Goal: Obtain resource: Download file/media

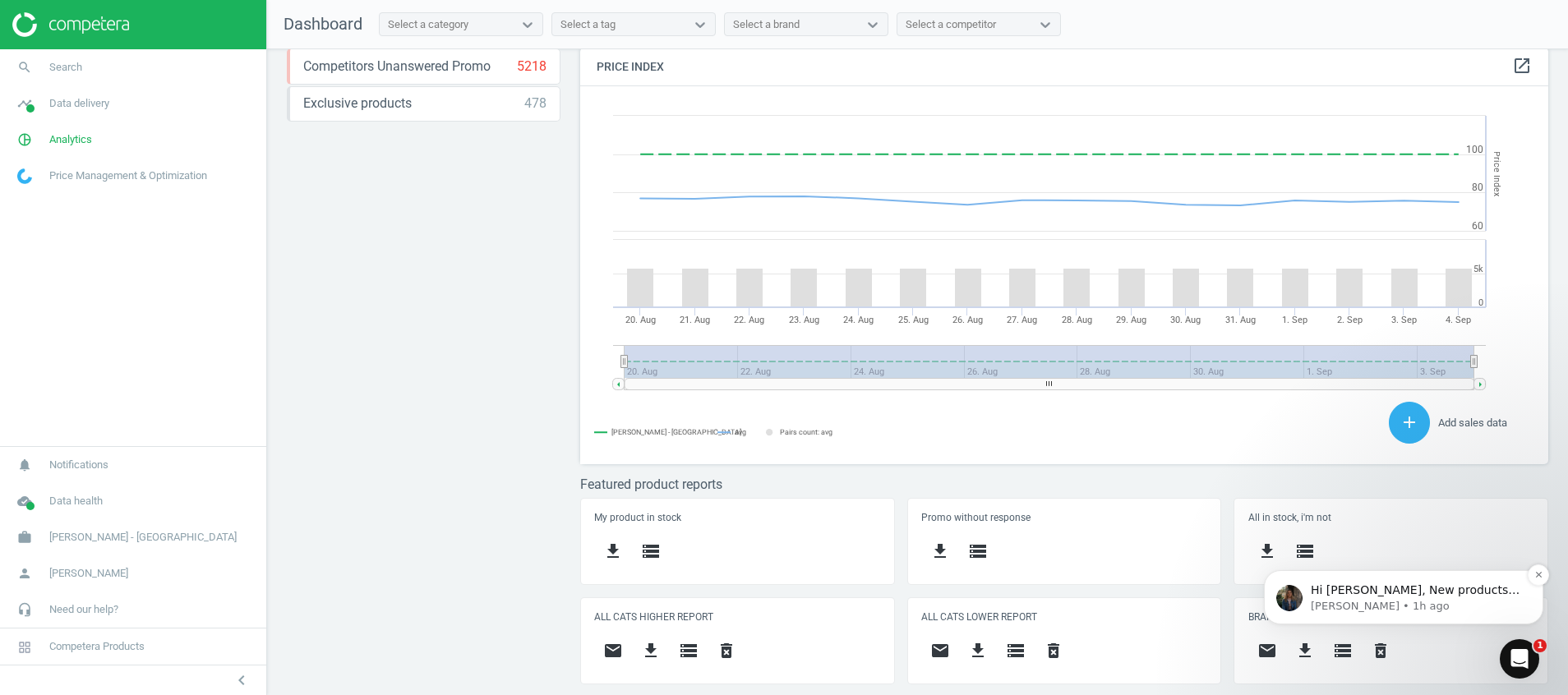
scroll to position [417, 987]
click at [1520, 648] on icon "Open Intercom Messenger" at bounding box center [1517, 658] width 27 height 27
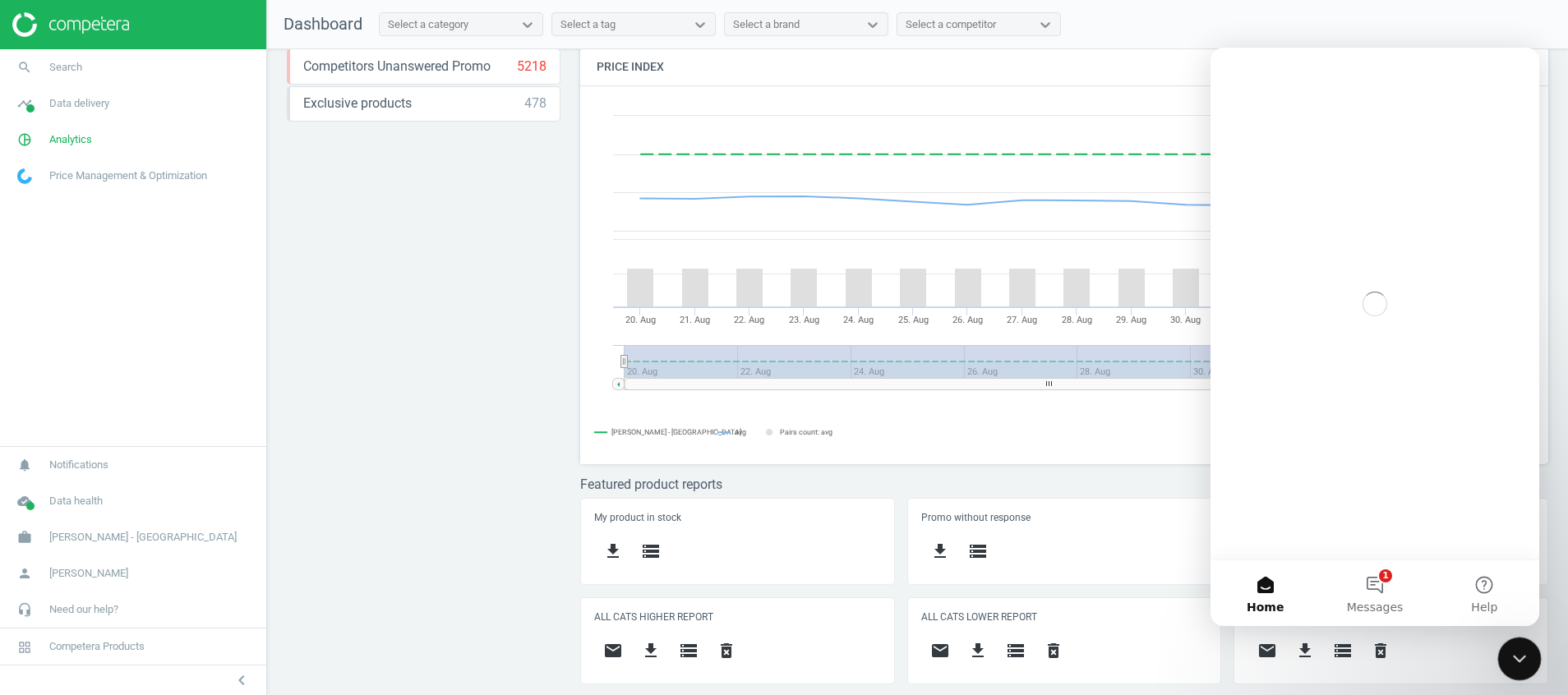
scroll to position [0, 0]
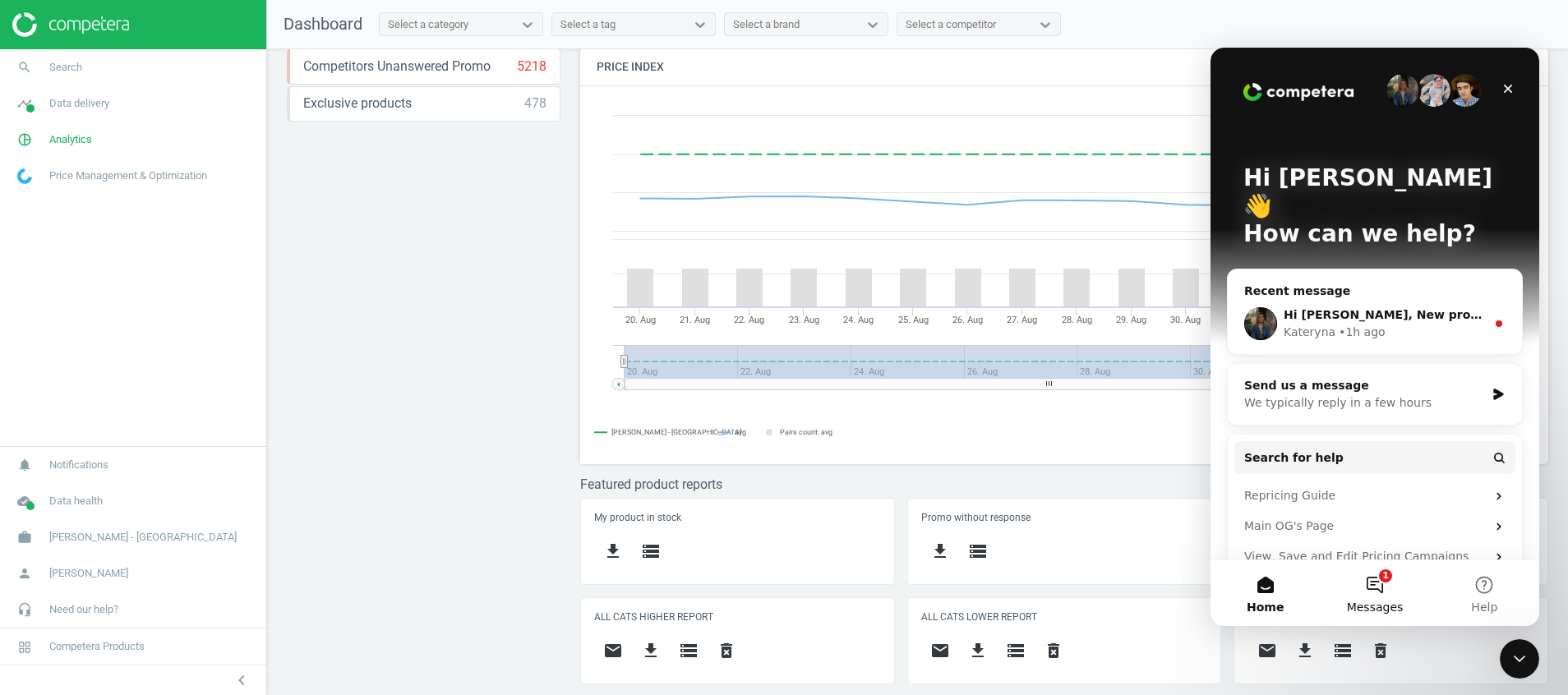
click at [1379, 593] on button "1 Messages" at bounding box center [1374, 593] width 110 height 66
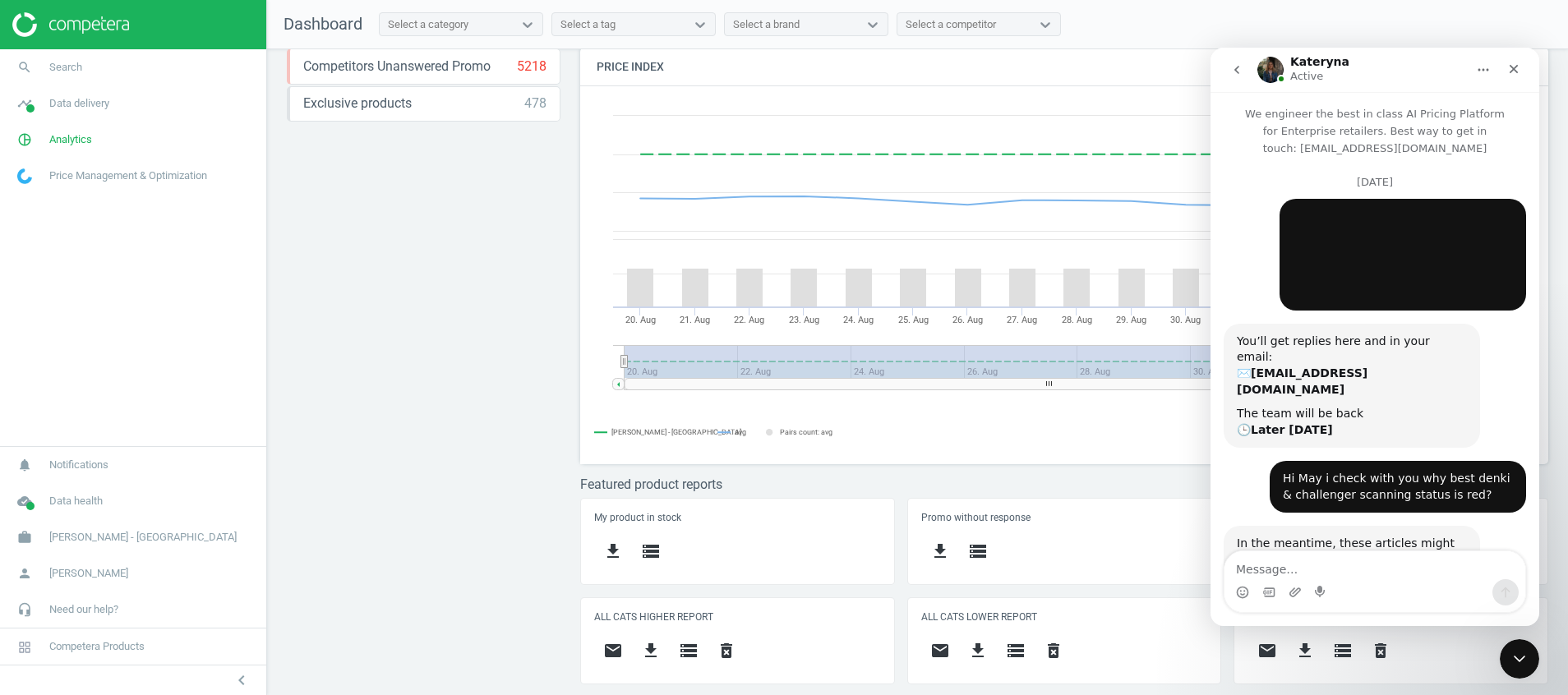
scroll to position [106, 0]
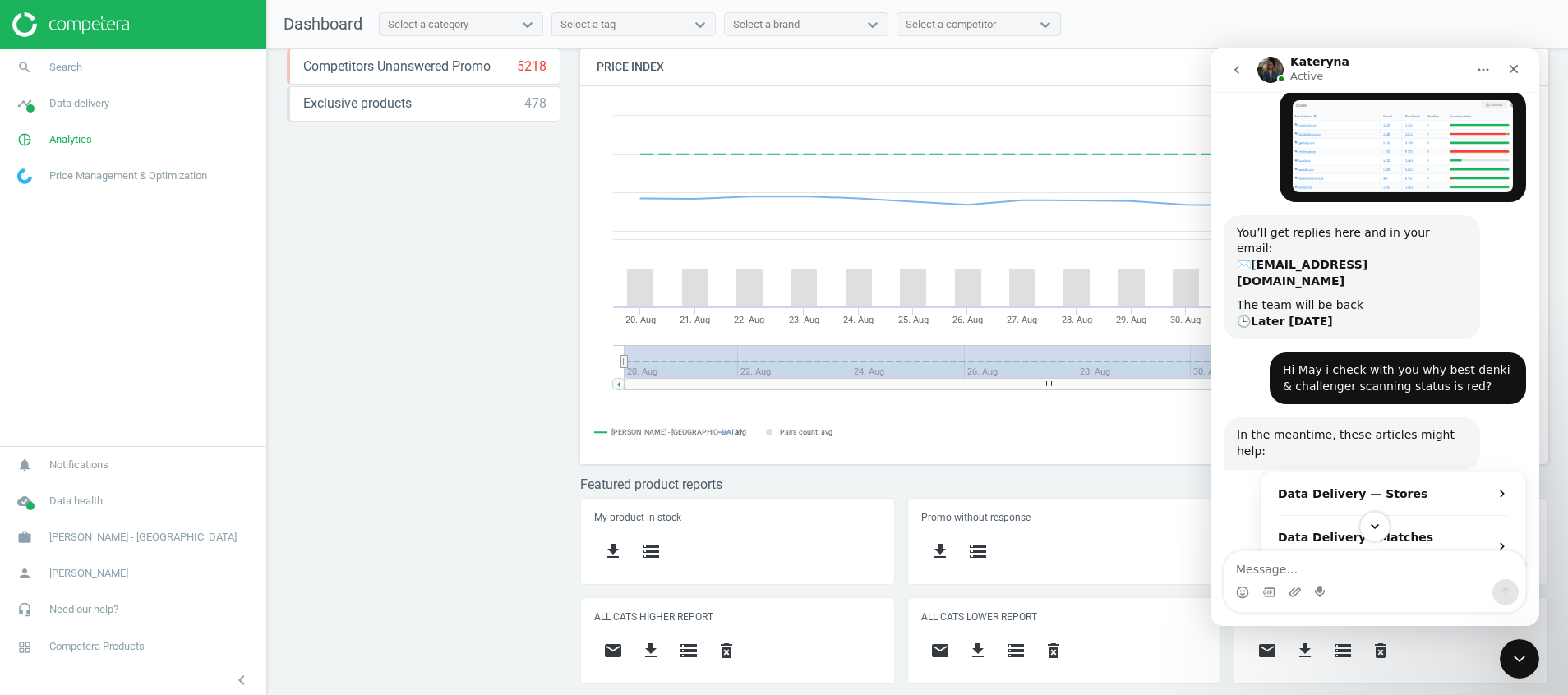
click at [1382, 526] on button "Scroll to bottom" at bounding box center [1374, 527] width 31 height 31
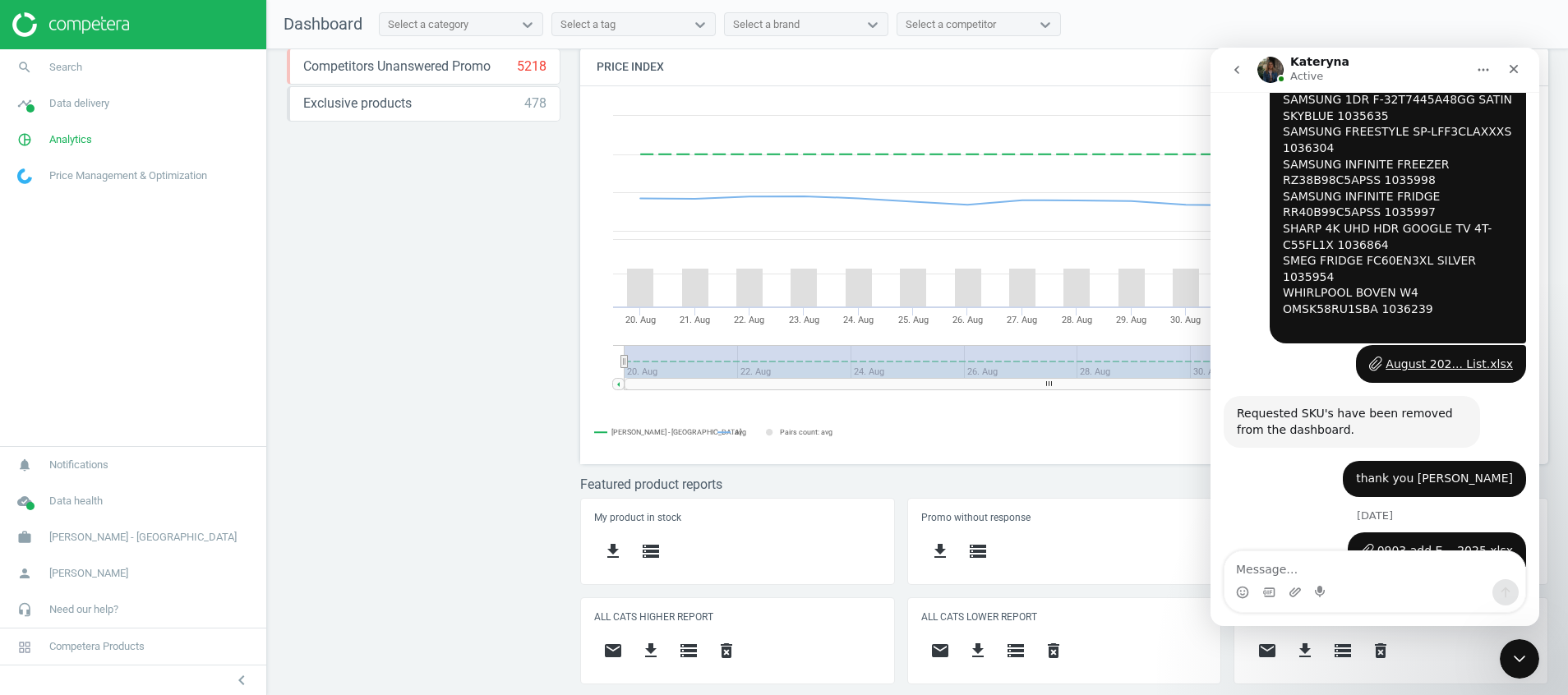
scroll to position [3002, 0]
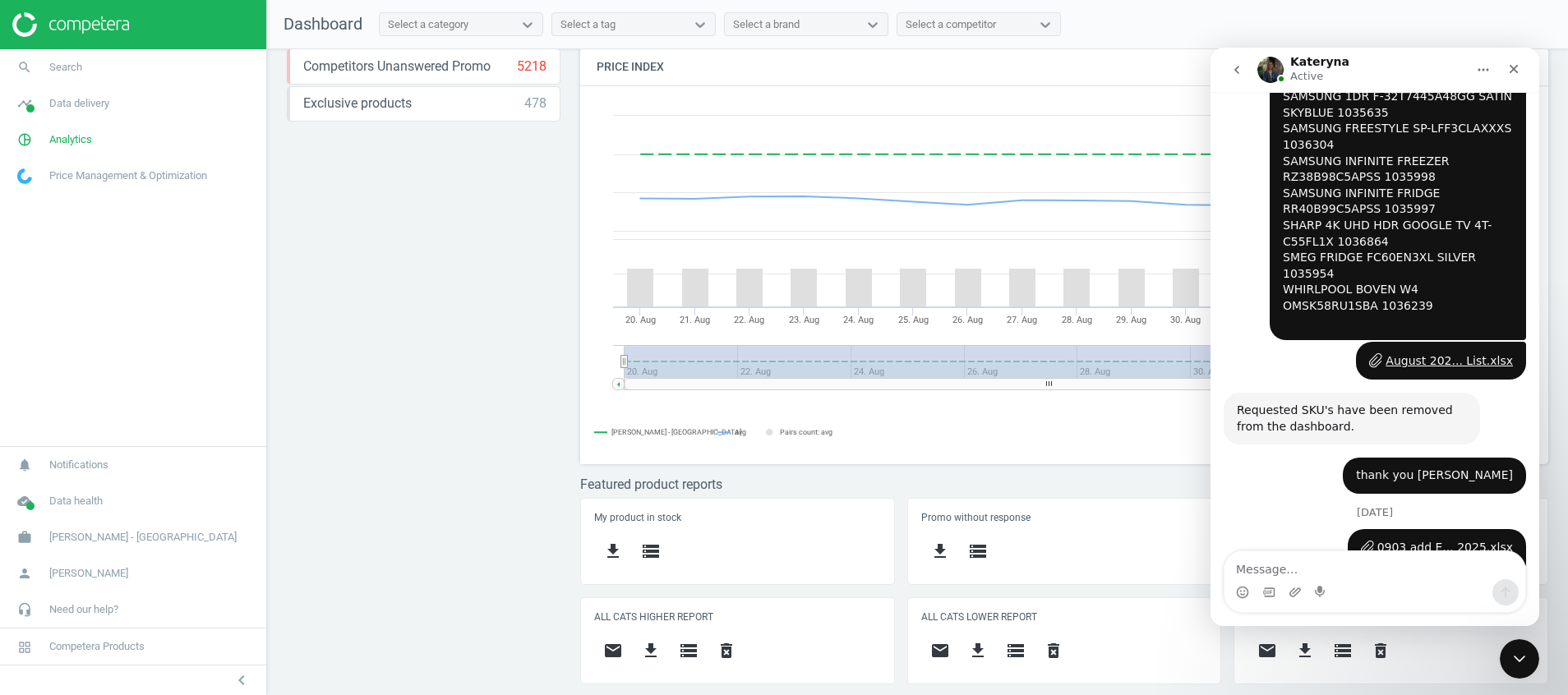
click at [1365, 580] on div "Intercom messenger" at bounding box center [1375, 592] width 301 height 26
click at [31, 127] on icon "pie_chart_outlined" at bounding box center [25, 140] width 31 height 31
click at [37, 192] on link "Products" at bounding box center [133, 199] width 266 height 25
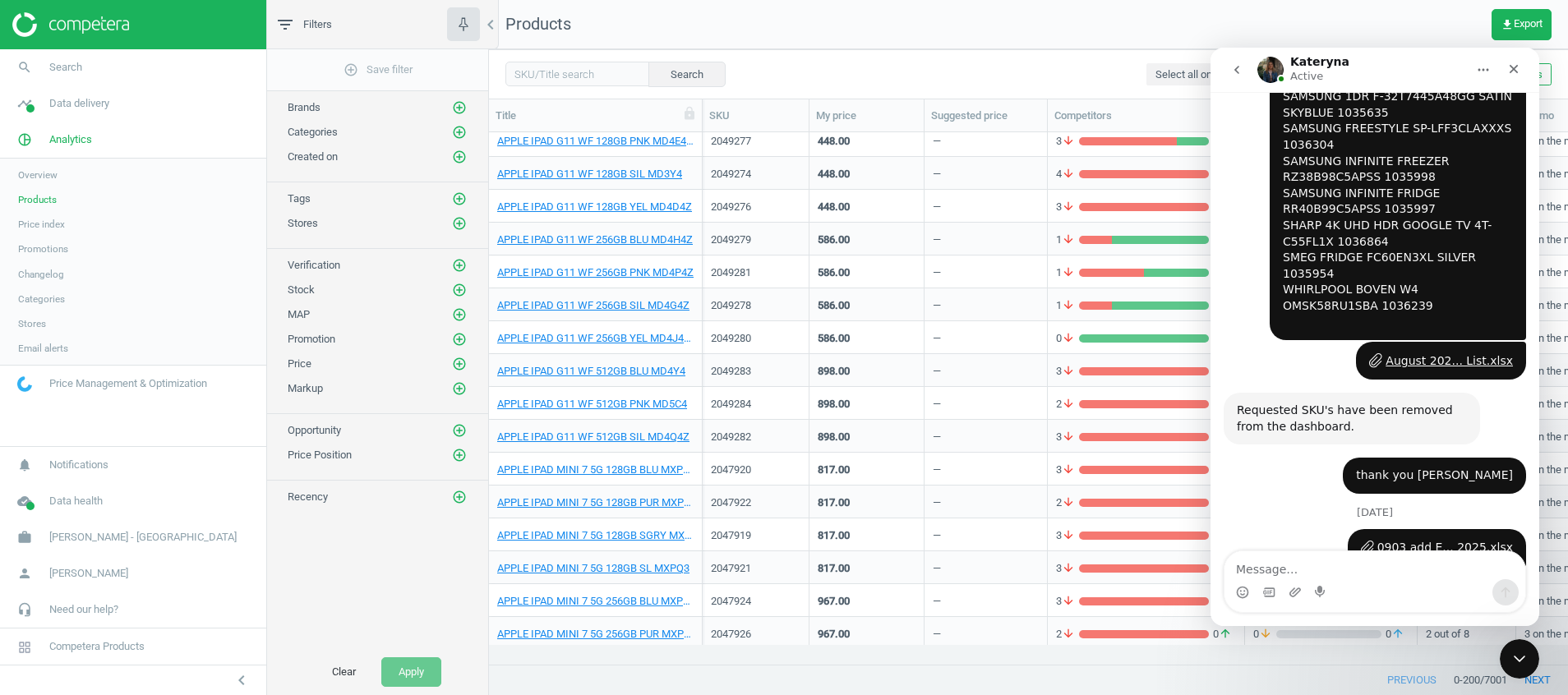
scroll to position [6063, 0]
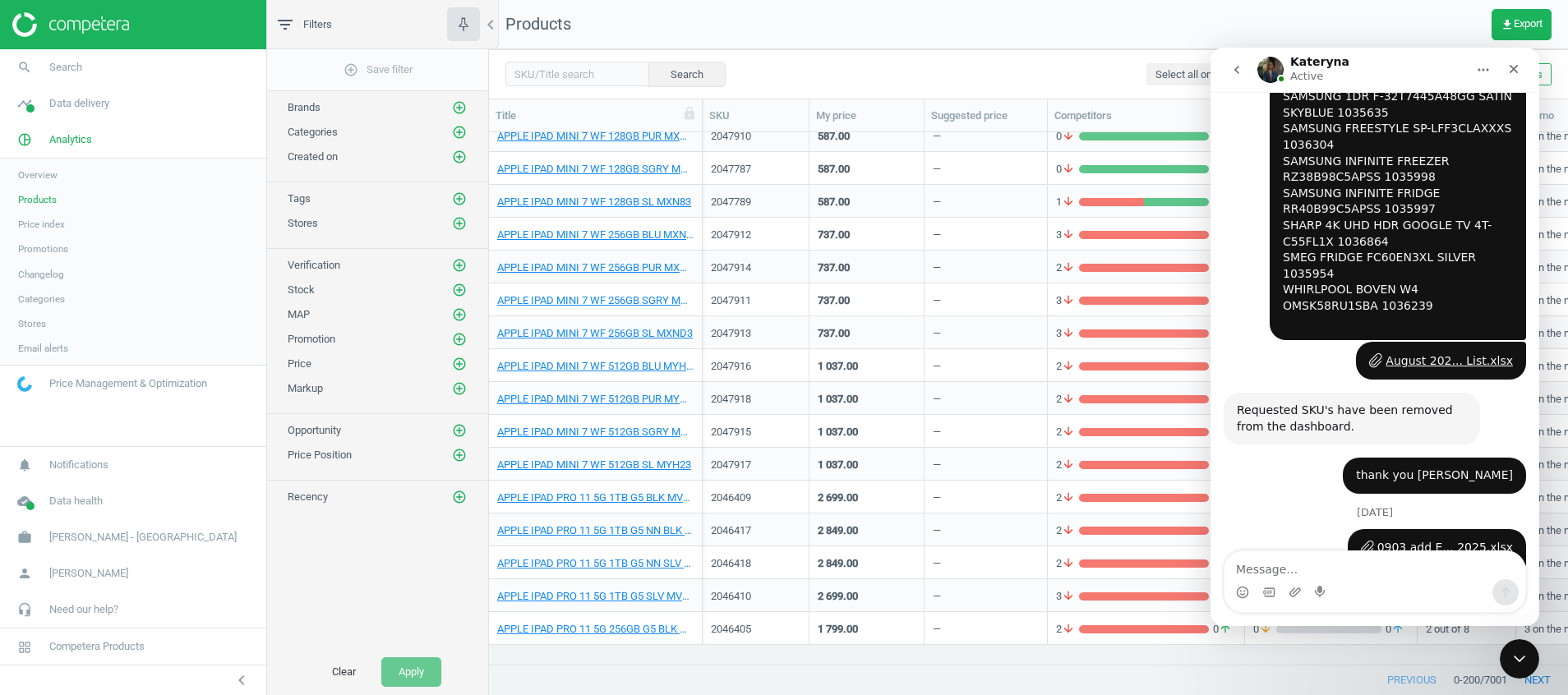
click at [1409, 581] on div "Intercom messenger" at bounding box center [1375, 592] width 301 height 26
click at [1379, 557] on textarea "Message…" at bounding box center [1375, 565] width 301 height 28
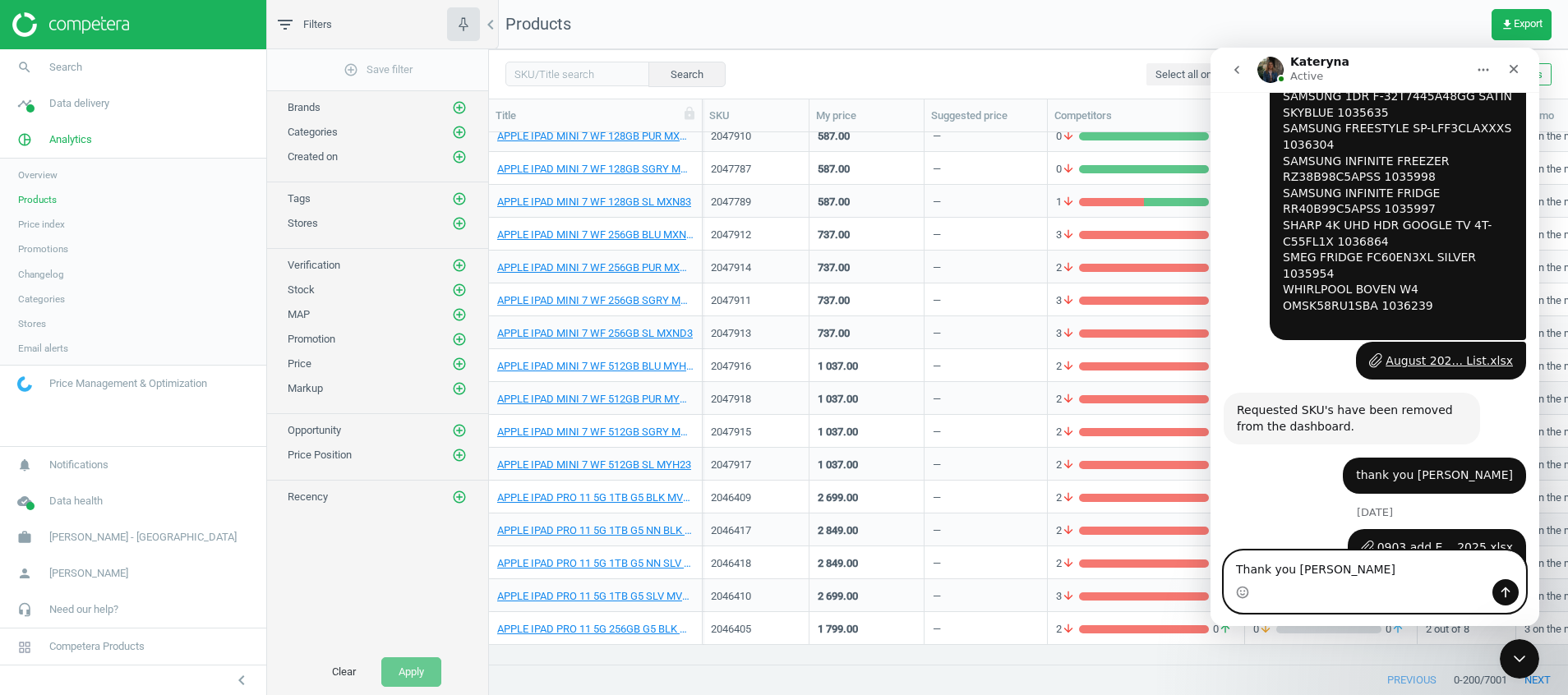
type textarea "Thank you [PERSON_NAME]"
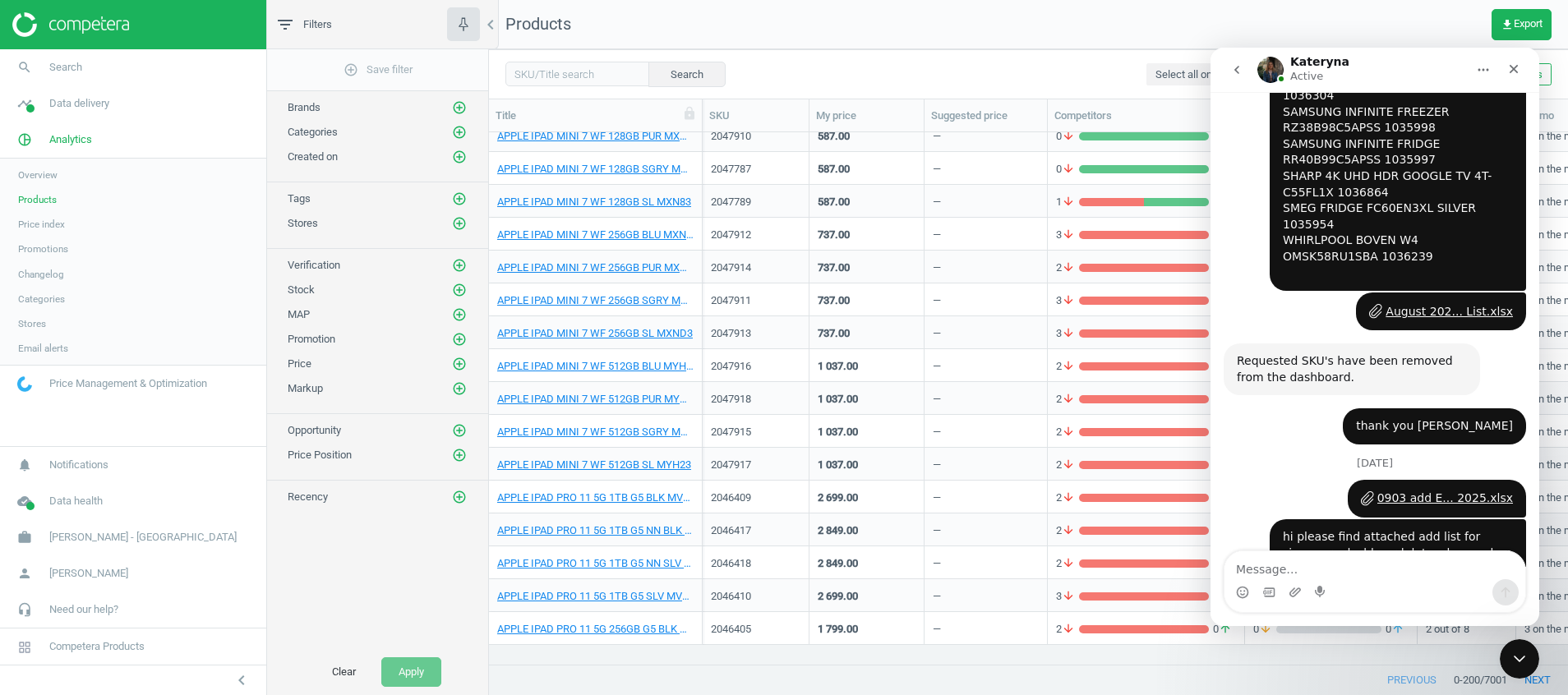
click at [31, 203] on span "Products" at bounding box center [37, 199] width 38 height 13
click at [48, 110] on span "timeline" at bounding box center [25, 103] width 49 height 37
click at [28, 238] on span "Stores" at bounding box center [31, 237] width 28 height 13
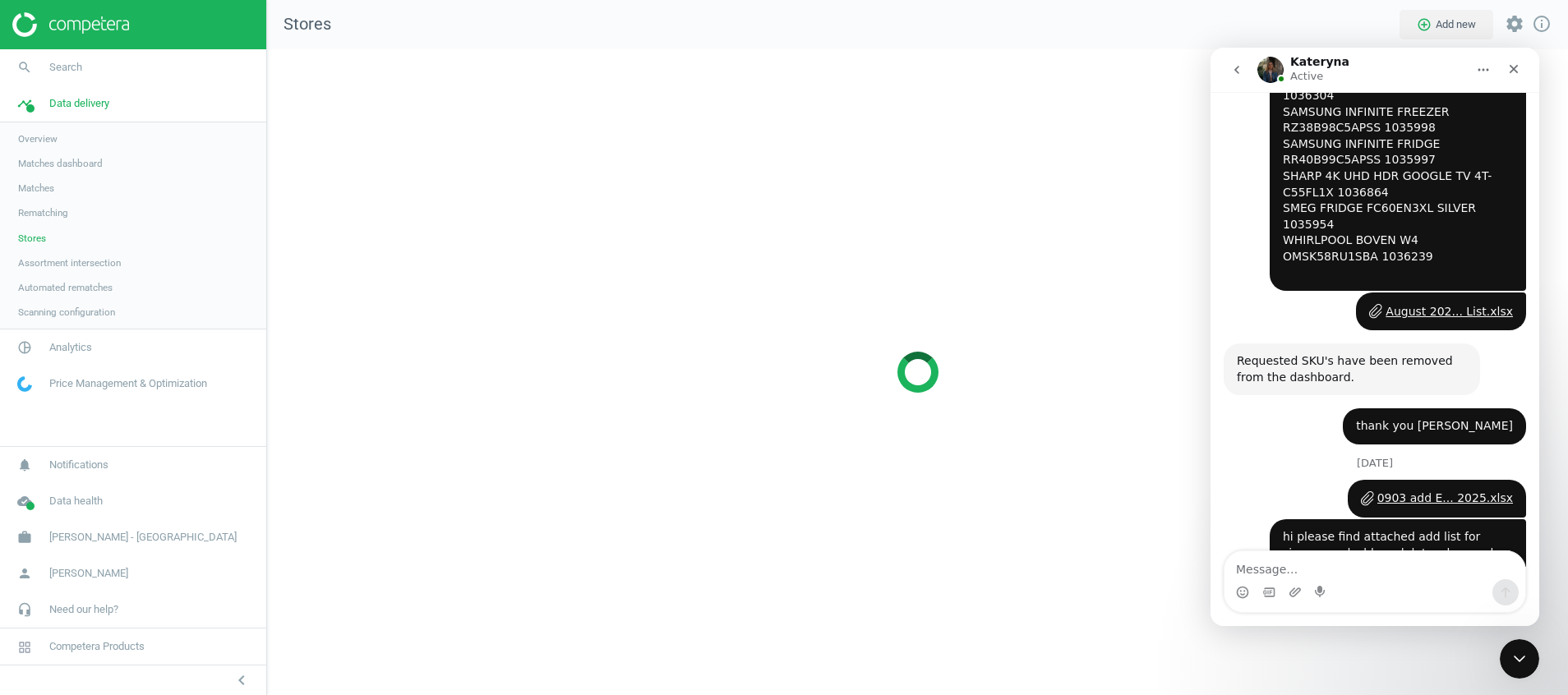
scroll to position [685, 1339]
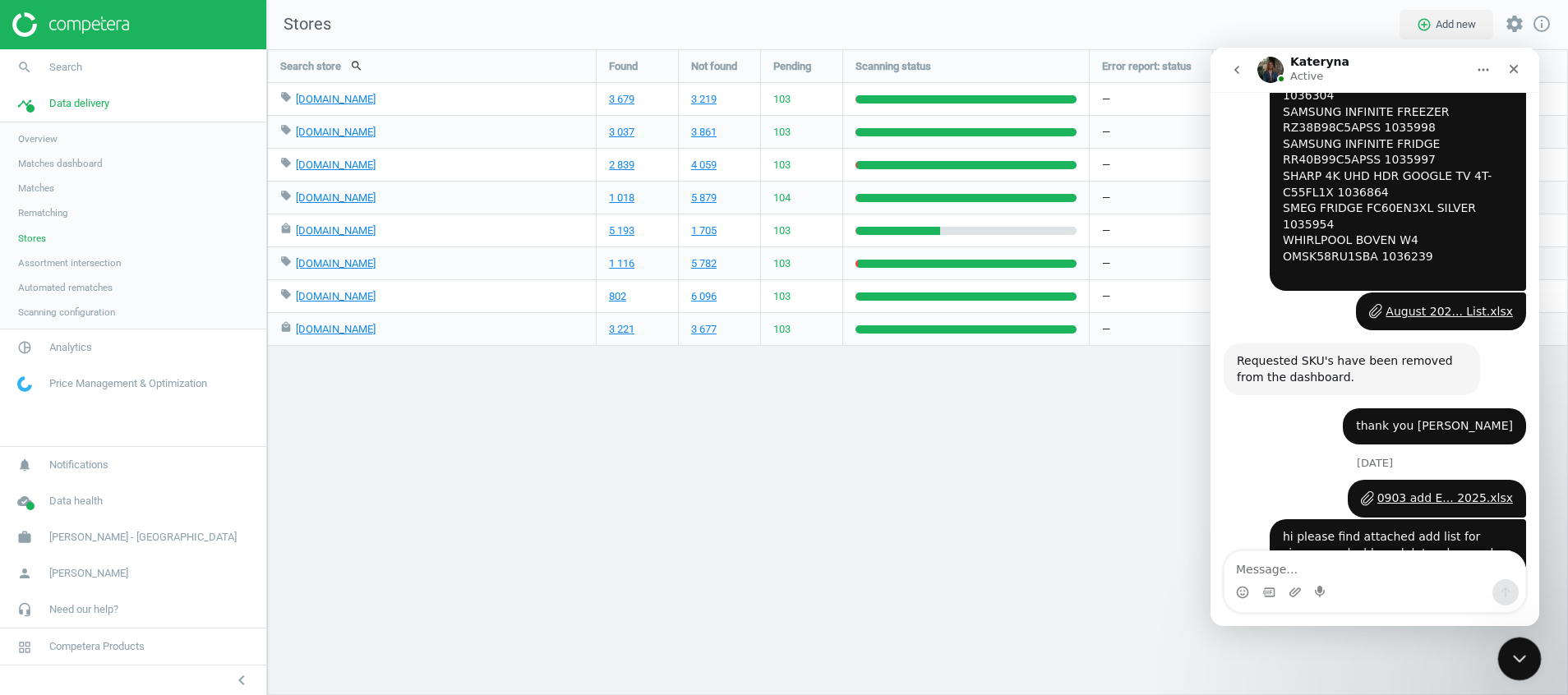
click at [1525, 662] on icon "Close Intercom Messenger" at bounding box center [1516, 656] width 20 height 20
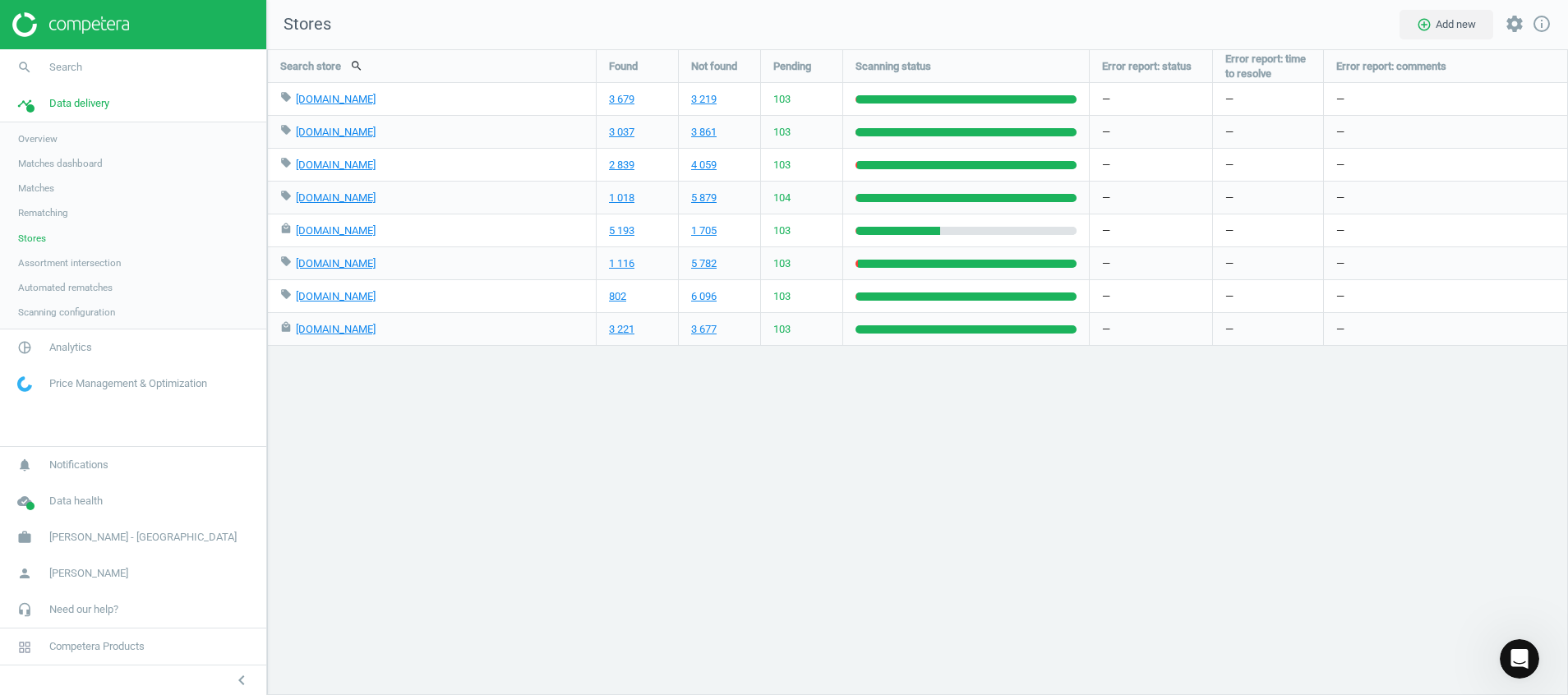
scroll to position [3051, 0]
click at [36, 105] on icon "timeline" at bounding box center [25, 103] width 31 height 31
click at [40, 145] on span "pie_chart_outlined" at bounding box center [25, 140] width 49 height 37
click at [40, 204] on span "Products" at bounding box center [37, 199] width 38 height 13
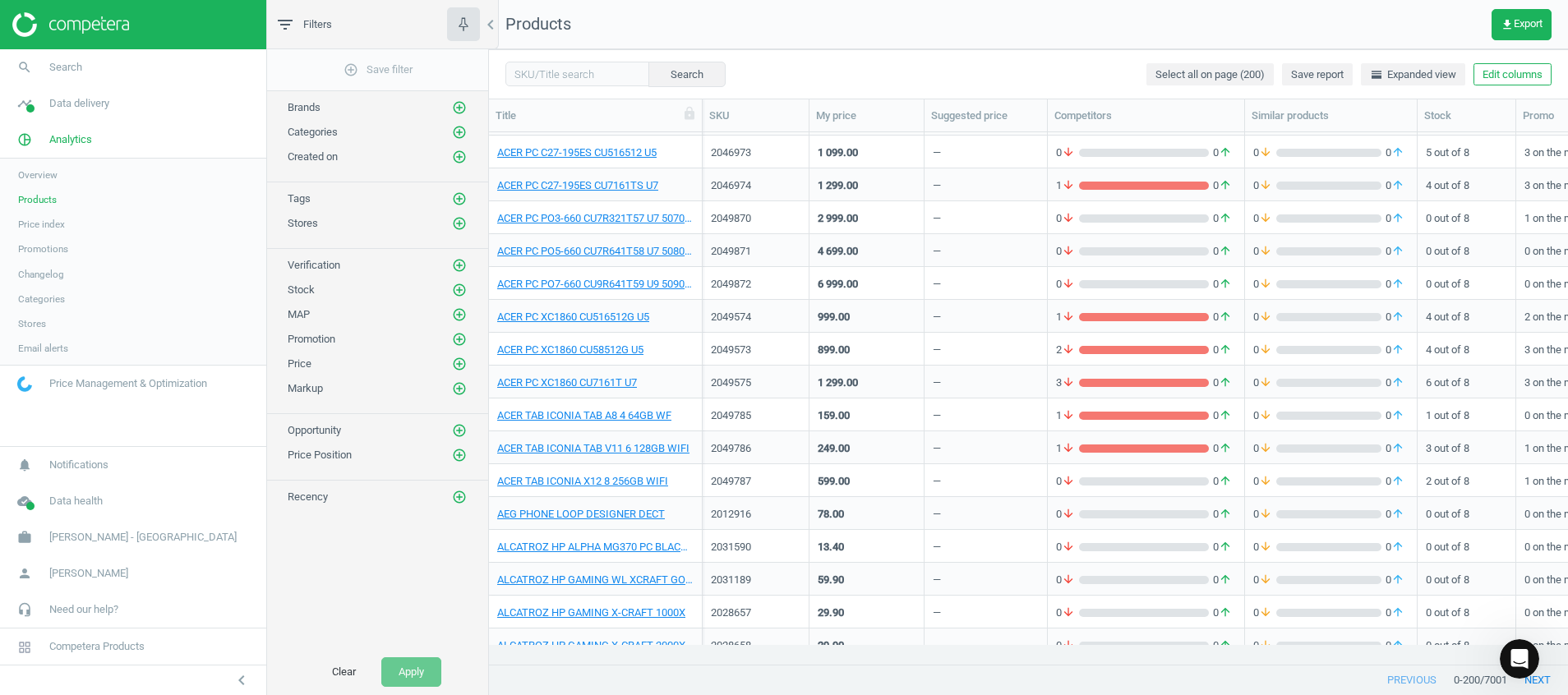
scroll to position [740, 0]
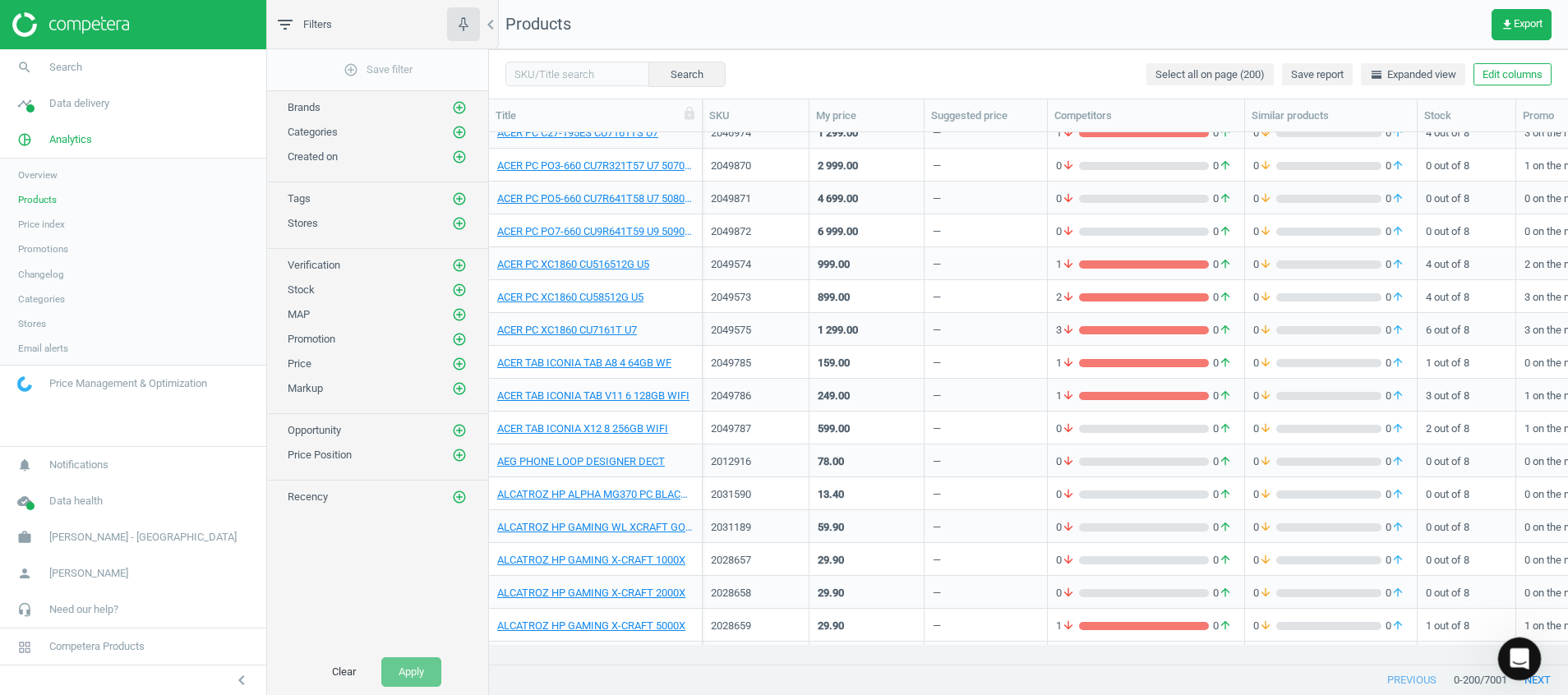
drag, startPoint x: 1521, startPoint y: 664, endPoint x: 2997, endPoint y: 1222, distance: 1578.0
click at [1497, 637] on html at bounding box center [1516, 657] width 39 height 39
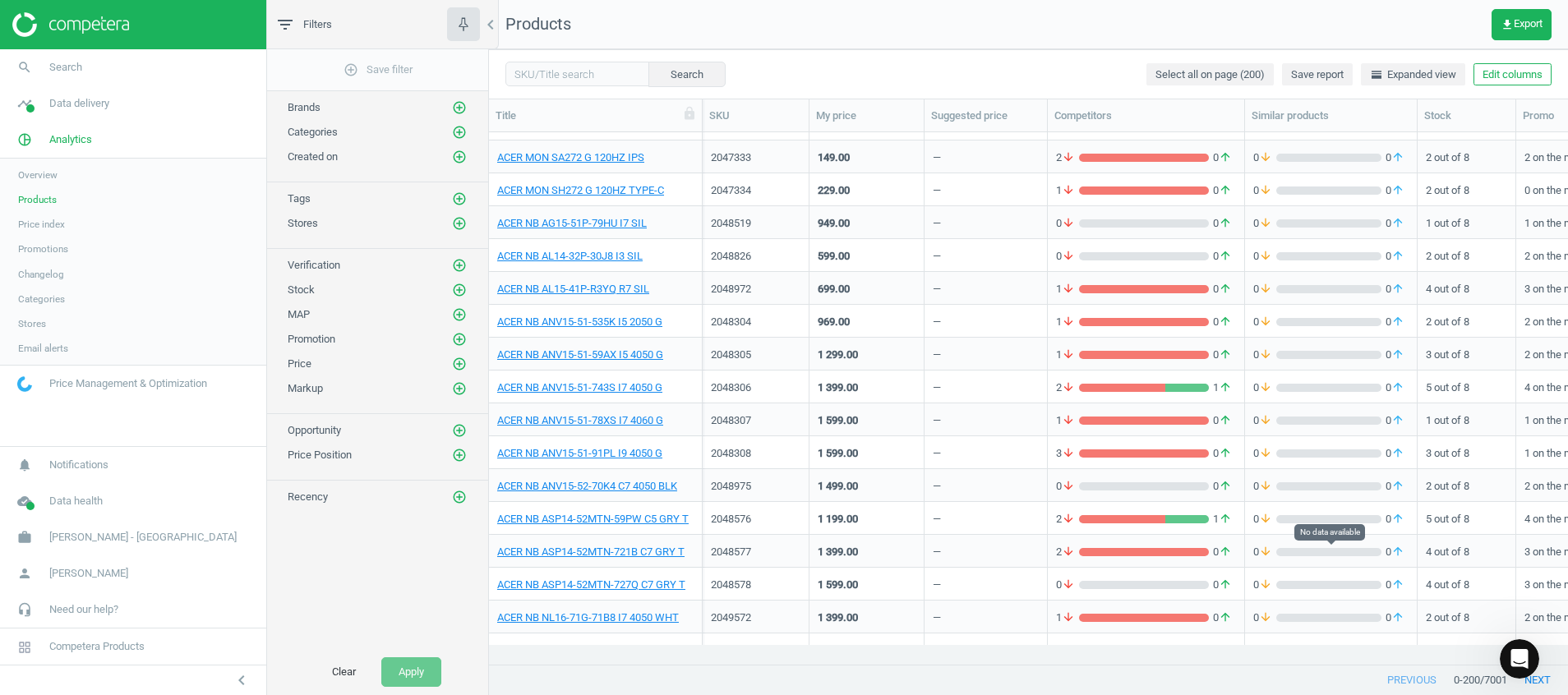
scroll to position [0, 0]
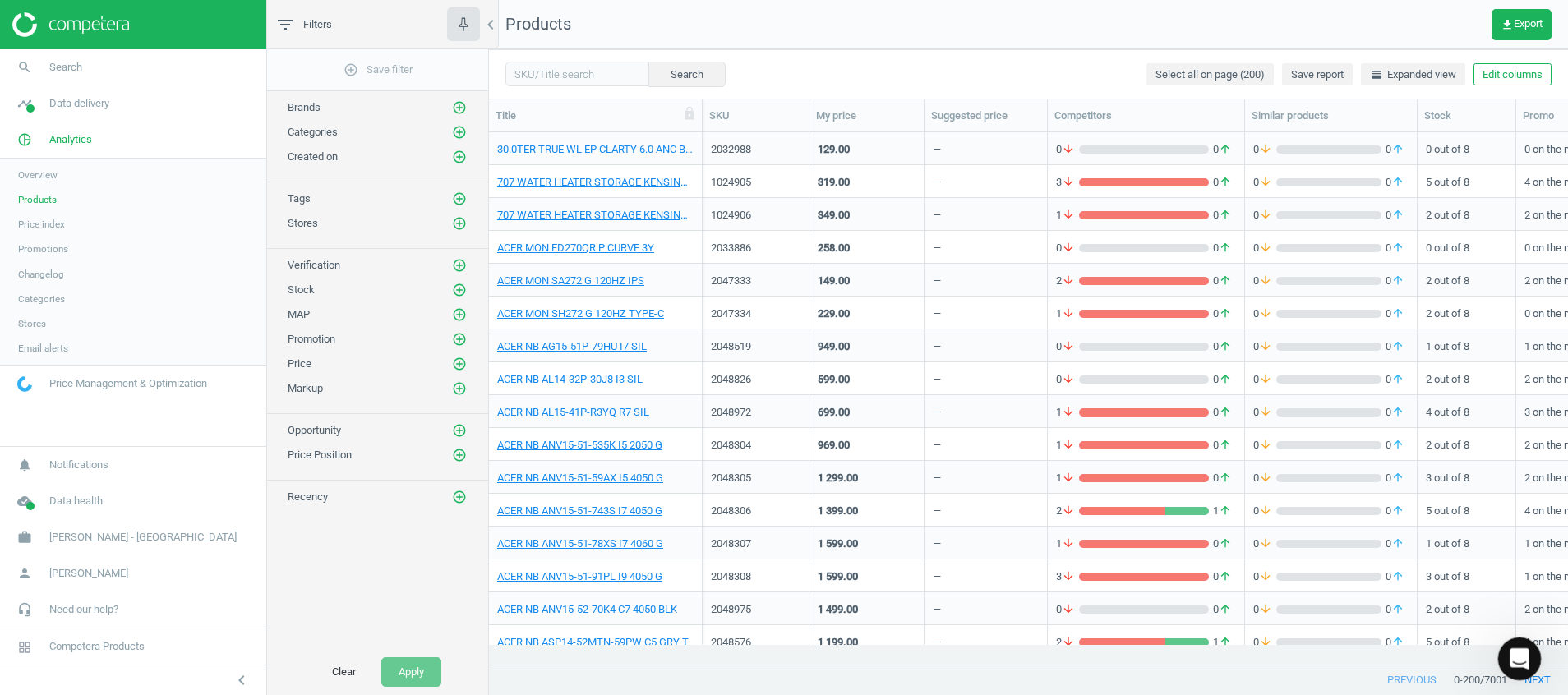
click at [1519, 658] on icon "Open Intercom Messenger" at bounding box center [1517, 656] width 12 height 13
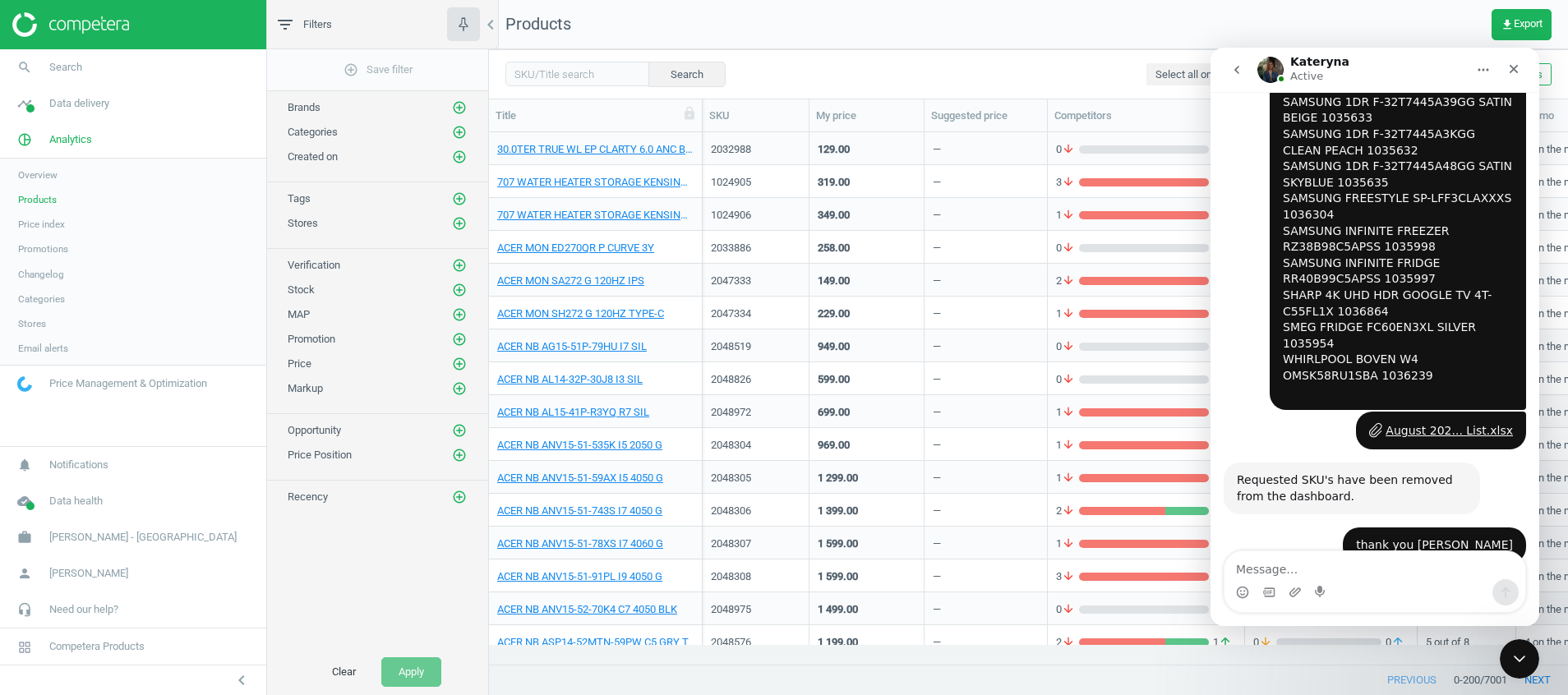
scroll to position [2805, 0]
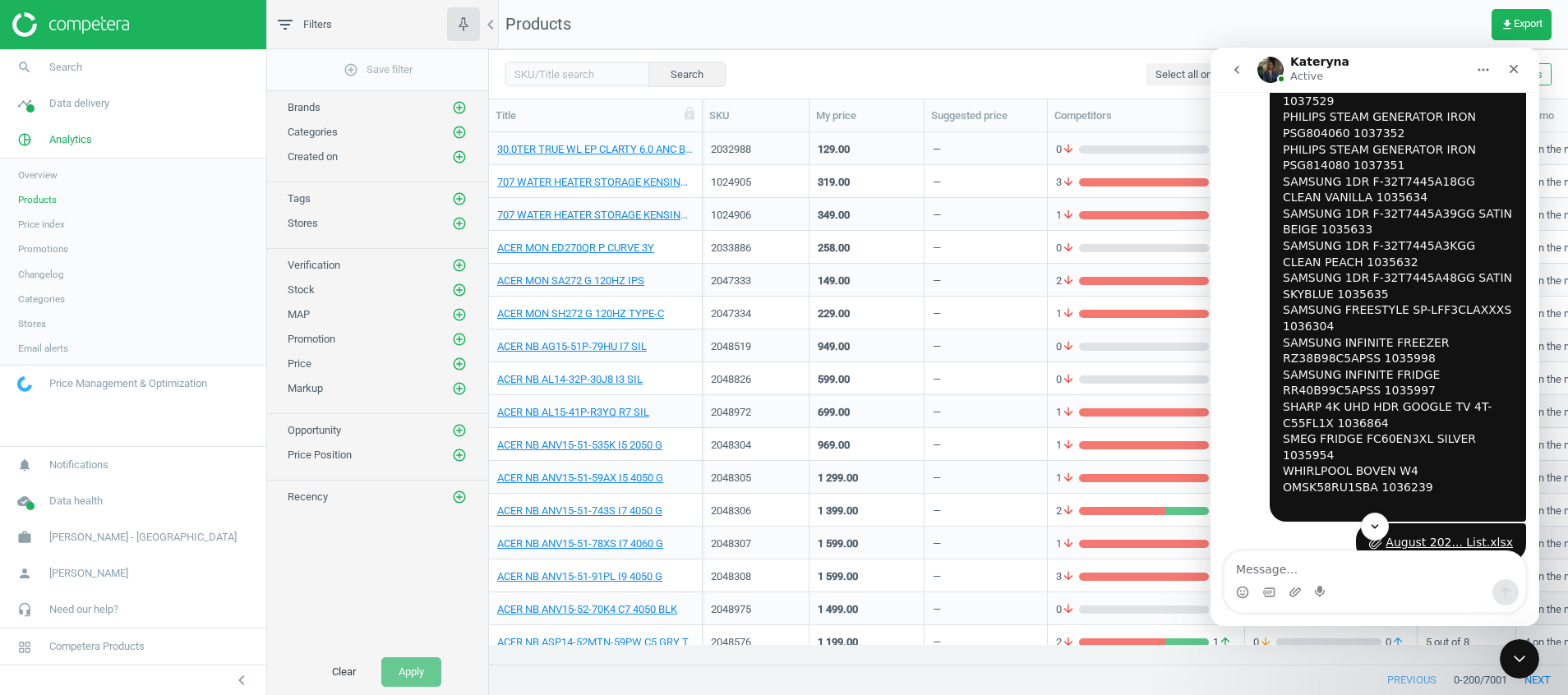
scroll to position [494, 1060]
click at [1369, 527] on icon "Scroll to bottom" at bounding box center [1374, 527] width 14 height 14
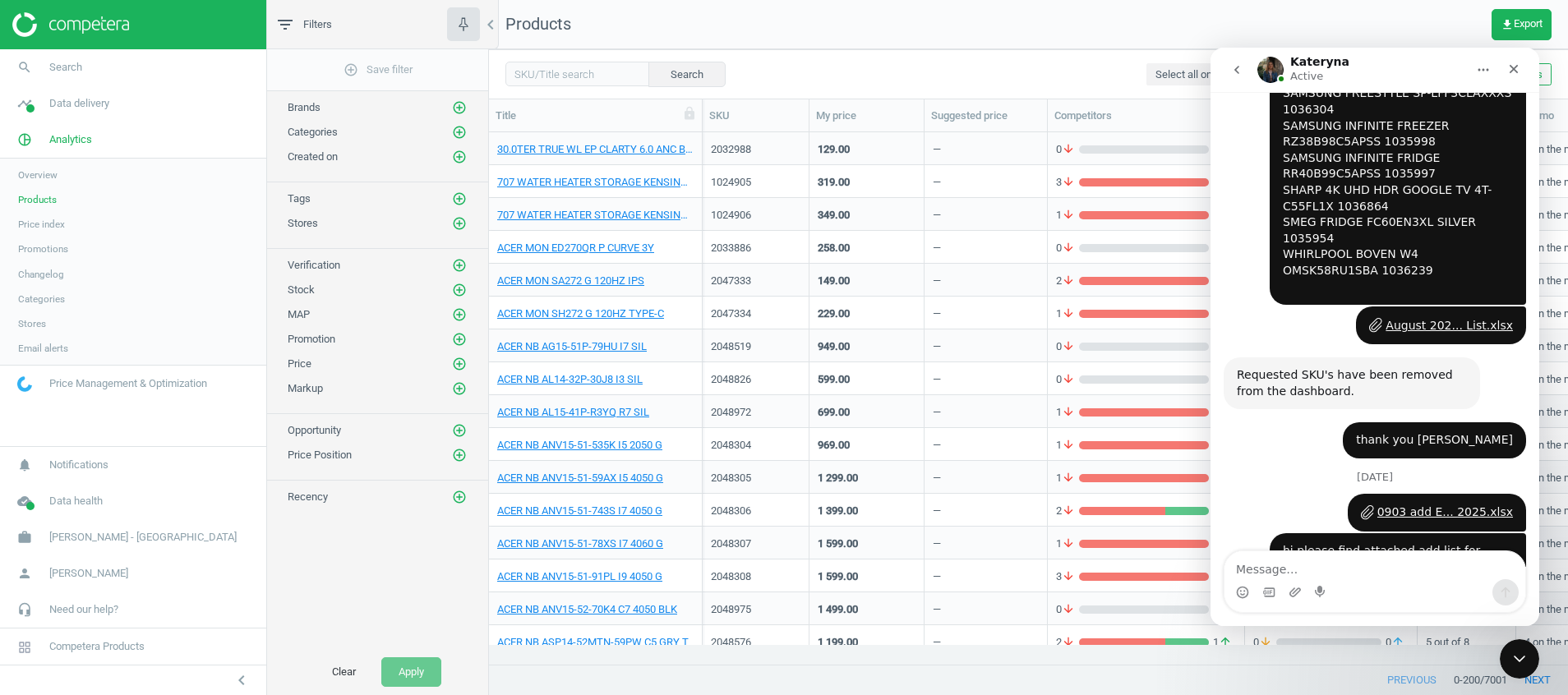
scroll to position [3051, 0]
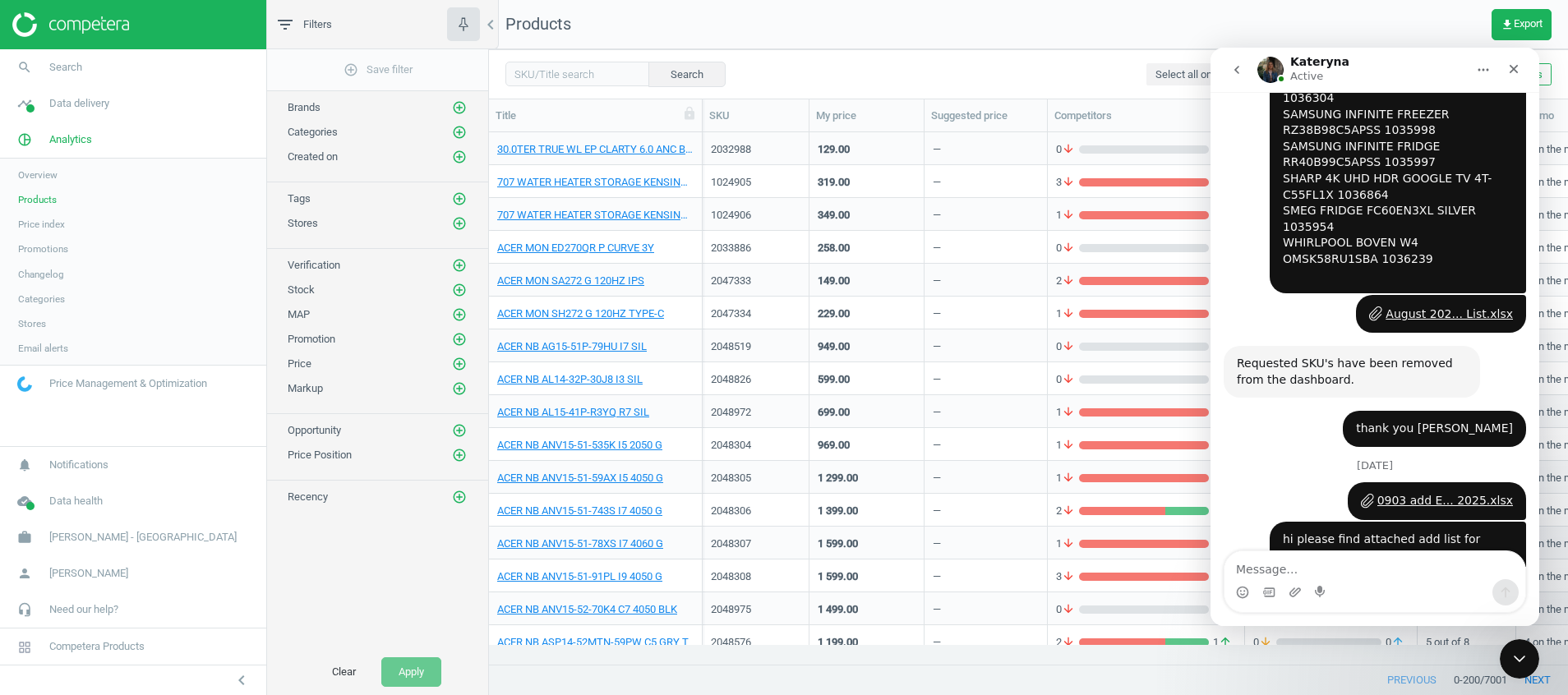
click at [1246, 71] on button "go back" at bounding box center [1236, 70] width 31 height 31
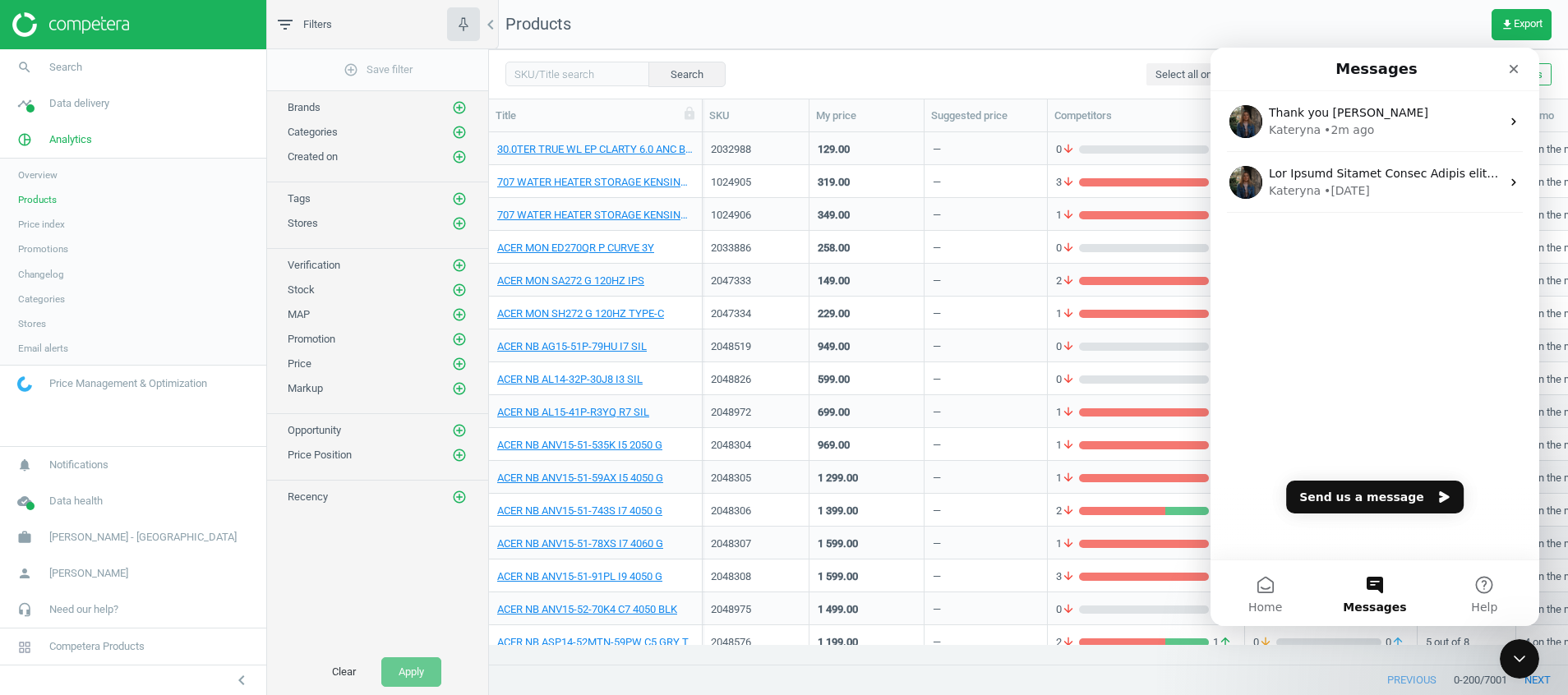
scroll to position [0, 0]
click at [1514, 66] on icon "Close" at bounding box center [1513, 68] width 13 height 13
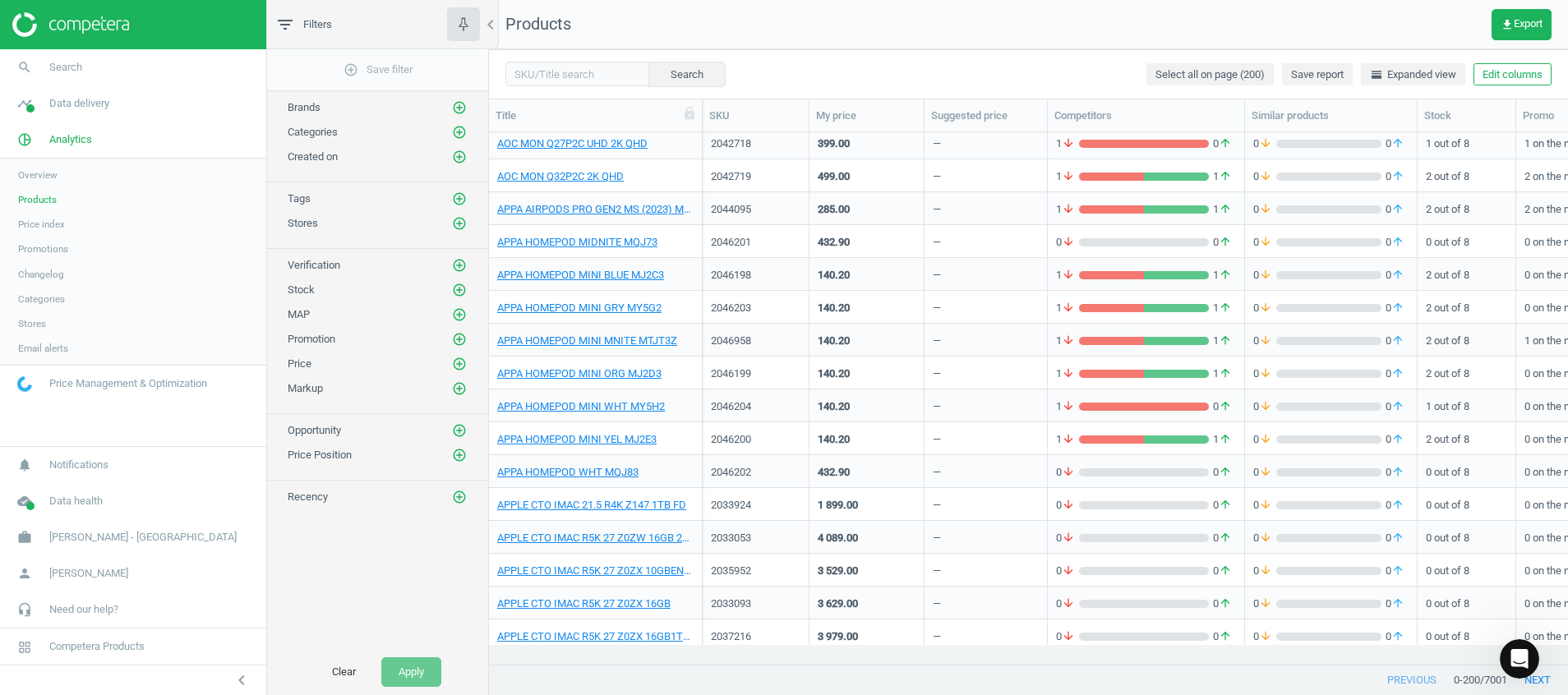
scroll to position [2096, 0]
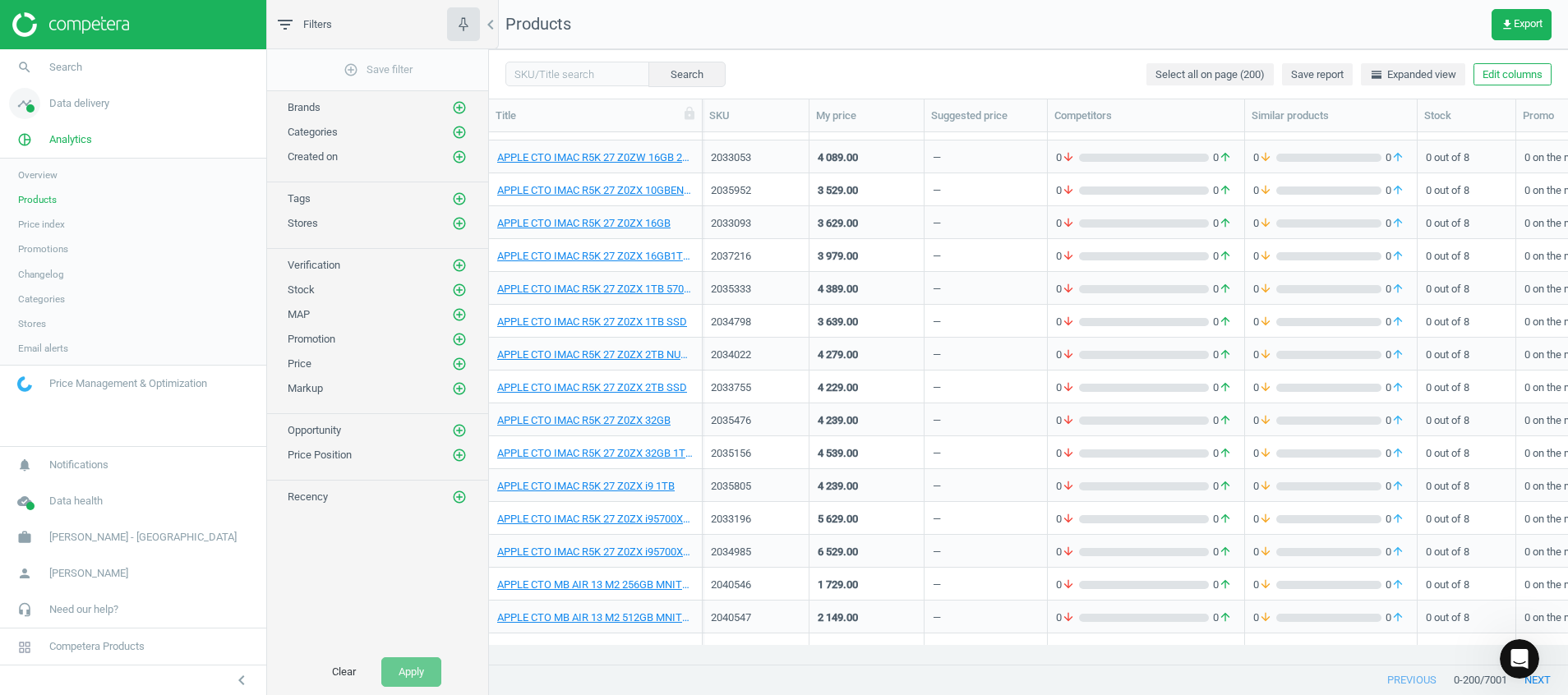
click at [37, 104] on icon "timeline" at bounding box center [25, 103] width 31 height 31
click at [28, 231] on span "Stores" at bounding box center [31, 237] width 28 height 13
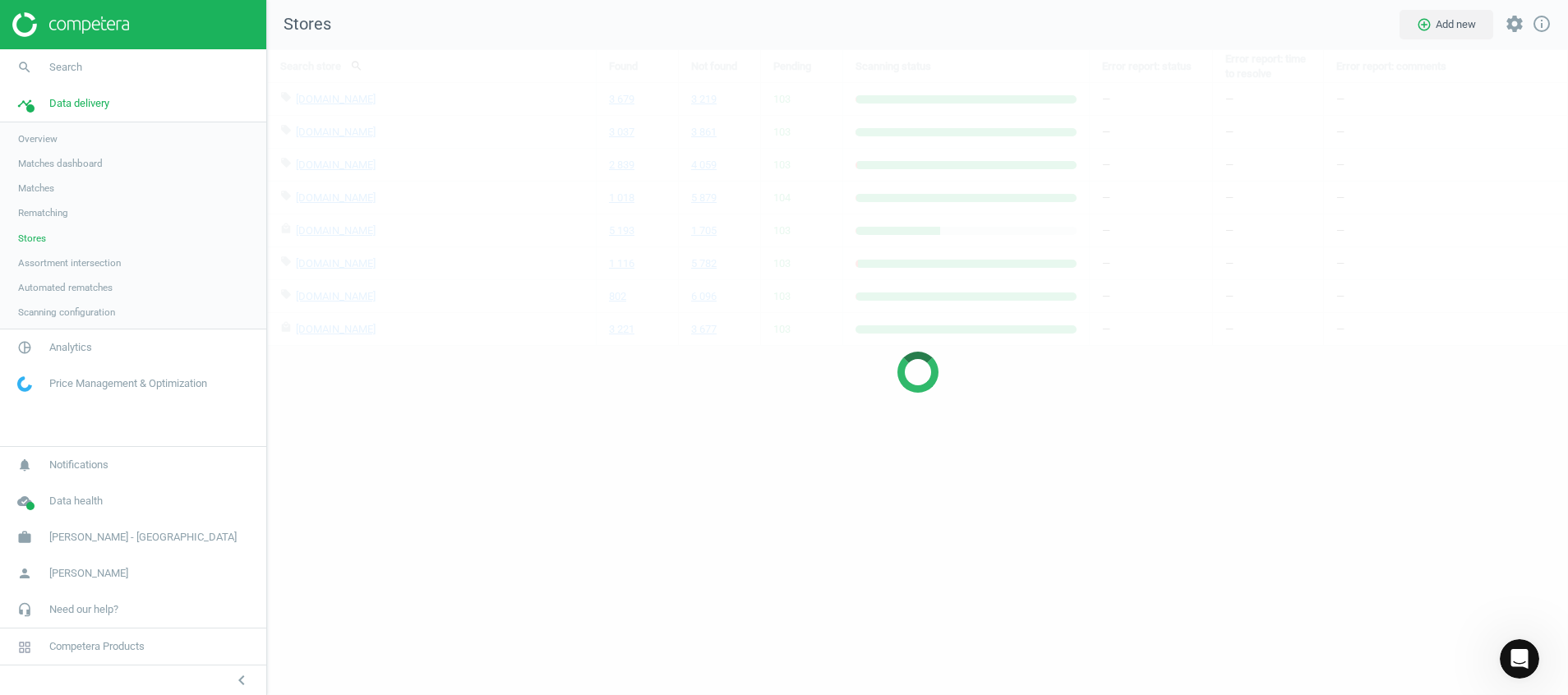
scroll to position [685, 1339]
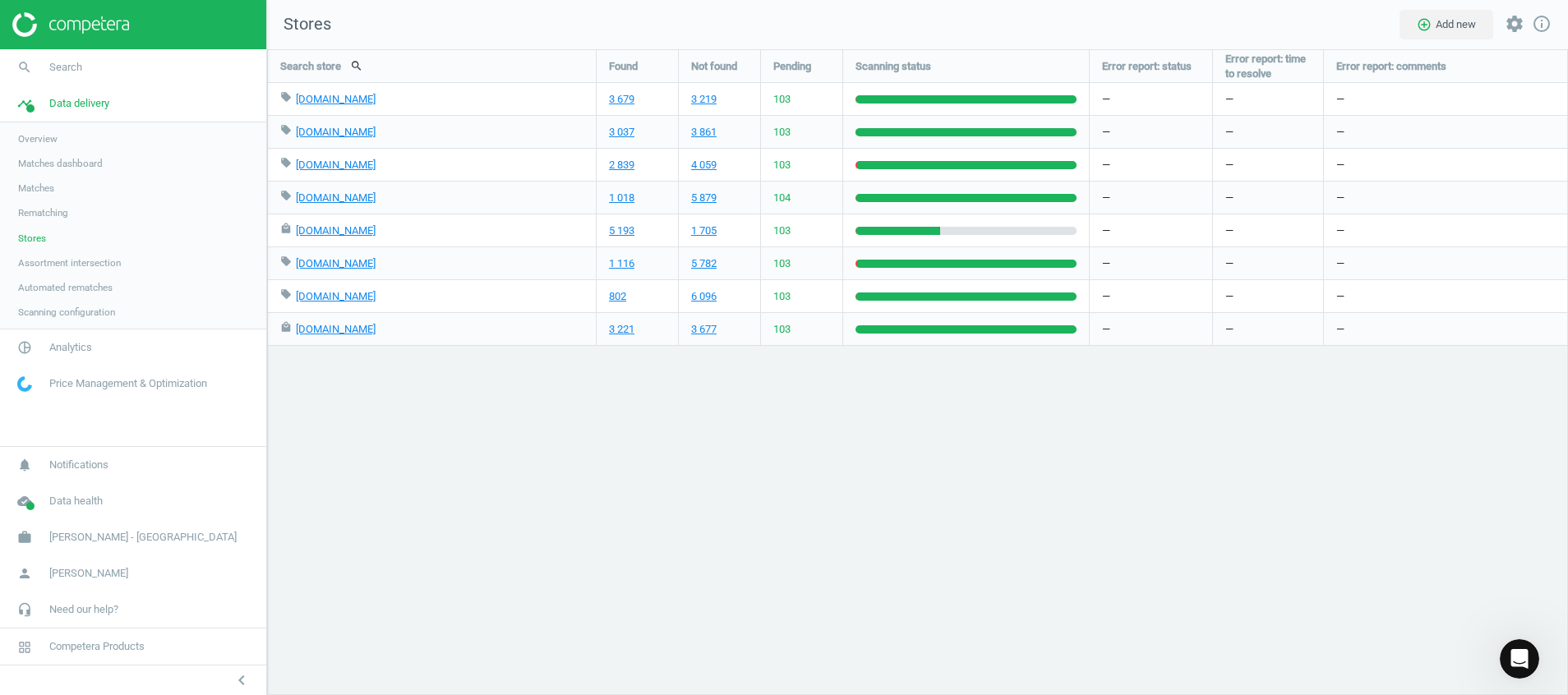
click at [80, 31] on img at bounding box center [70, 24] width 116 height 25
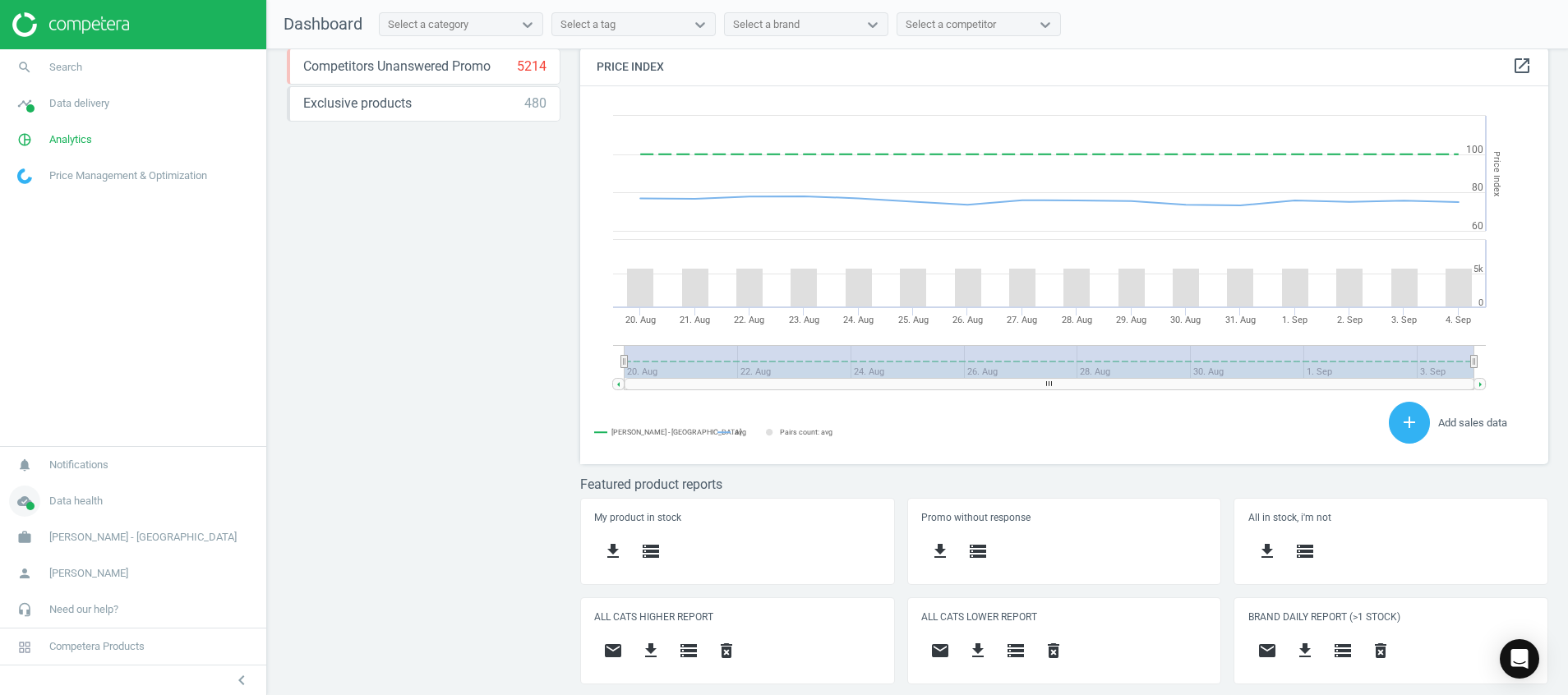
scroll to position [417, 987]
click at [18, 503] on icon "cloud_done" at bounding box center [25, 501] width 31 height 31
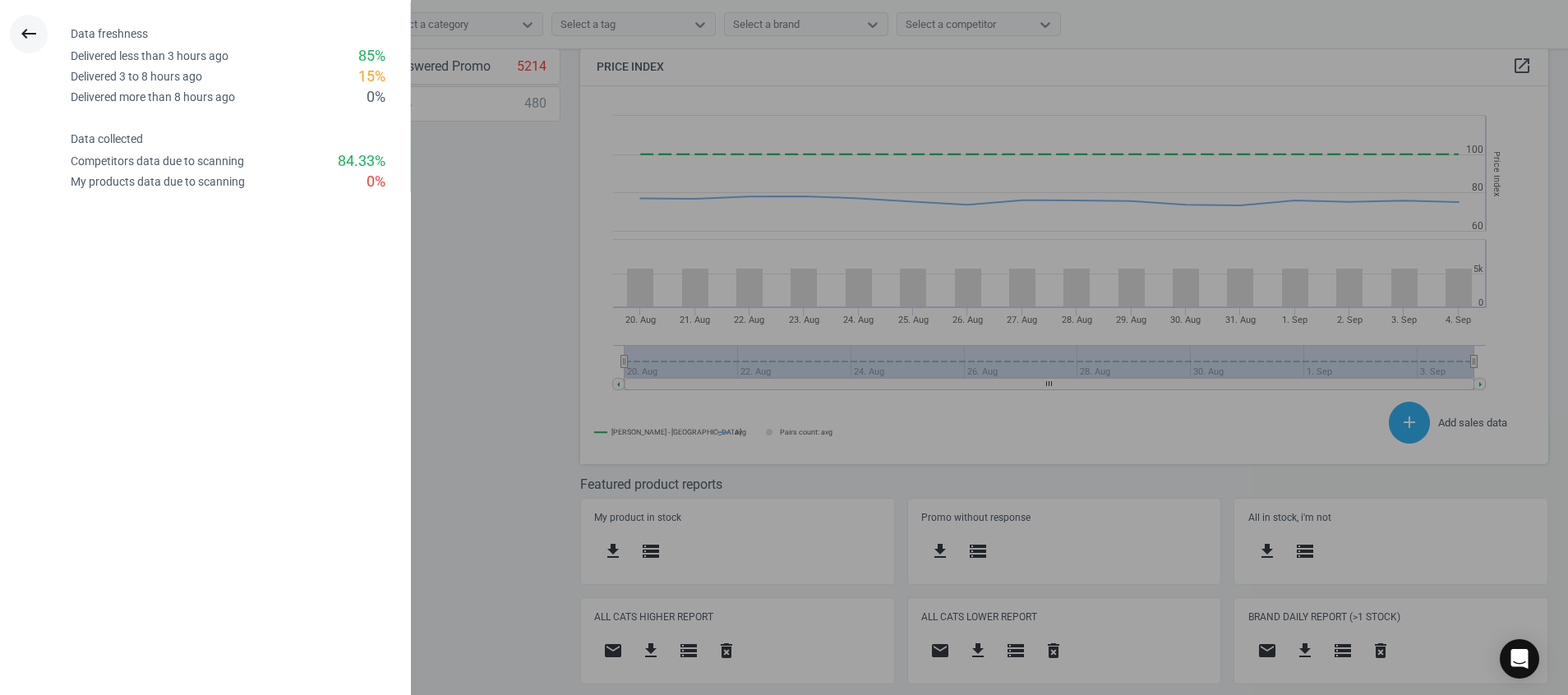
click at [36, 33] on icon "keyboard_backspace" at bounding box center [28, 33] width 20 height 20
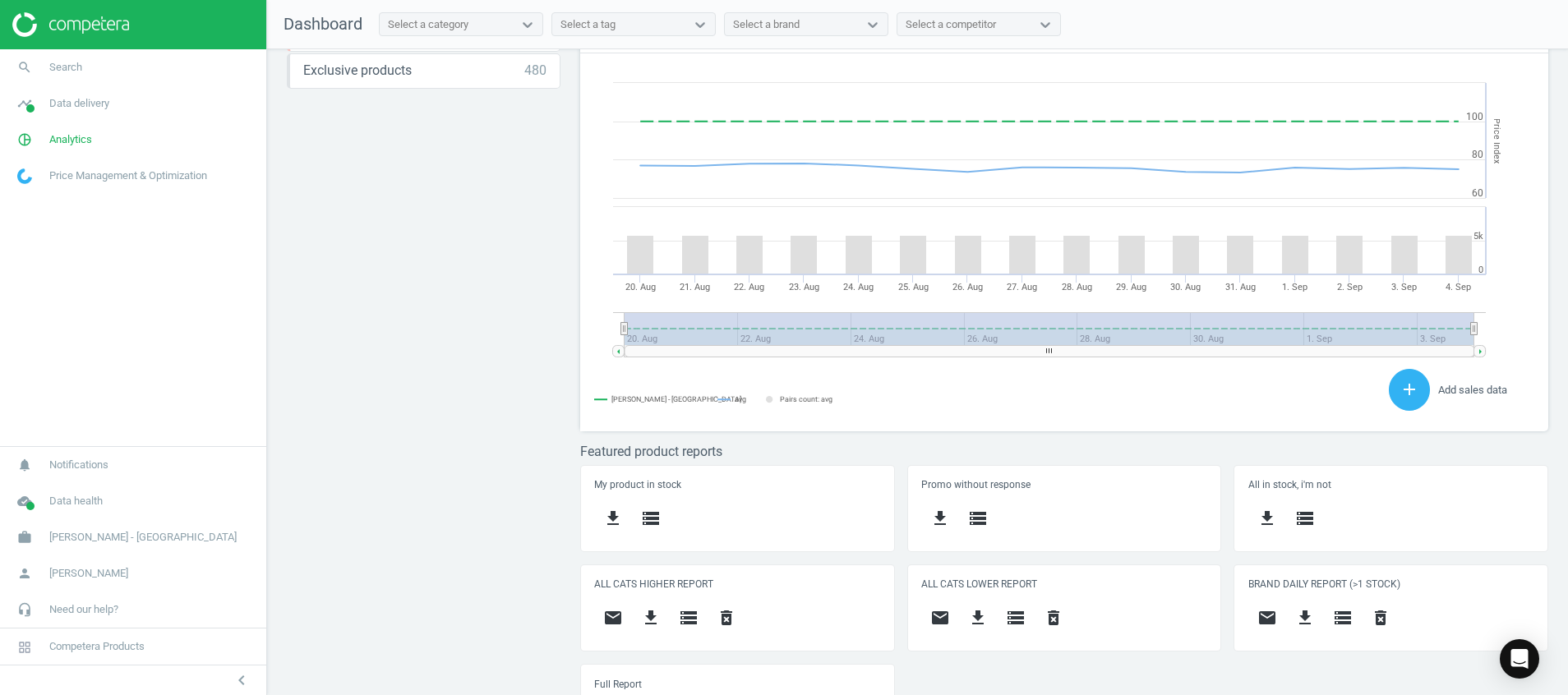
scroll to position [434, 0]
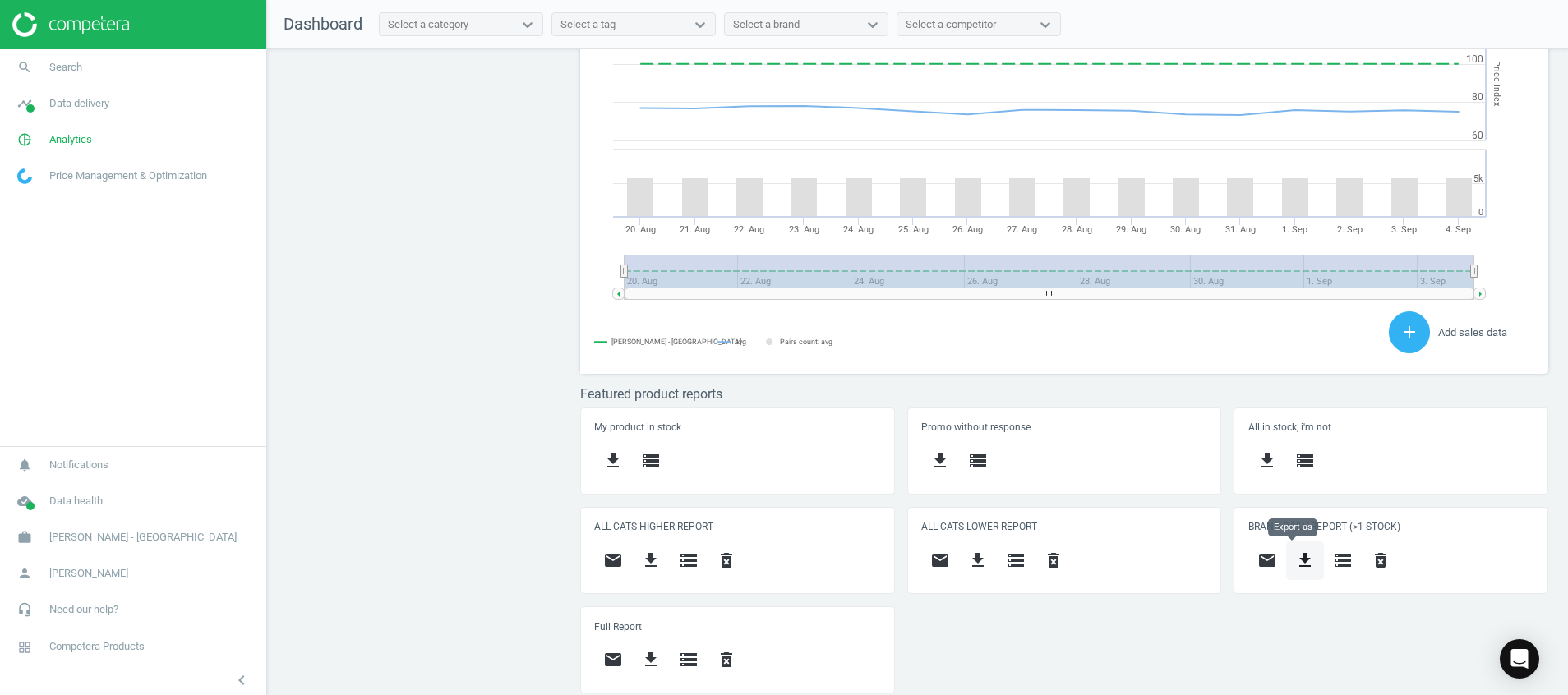
click at [1295, 550] on icon "get_app" at bounding box center [1304, 560] width 20 height 20
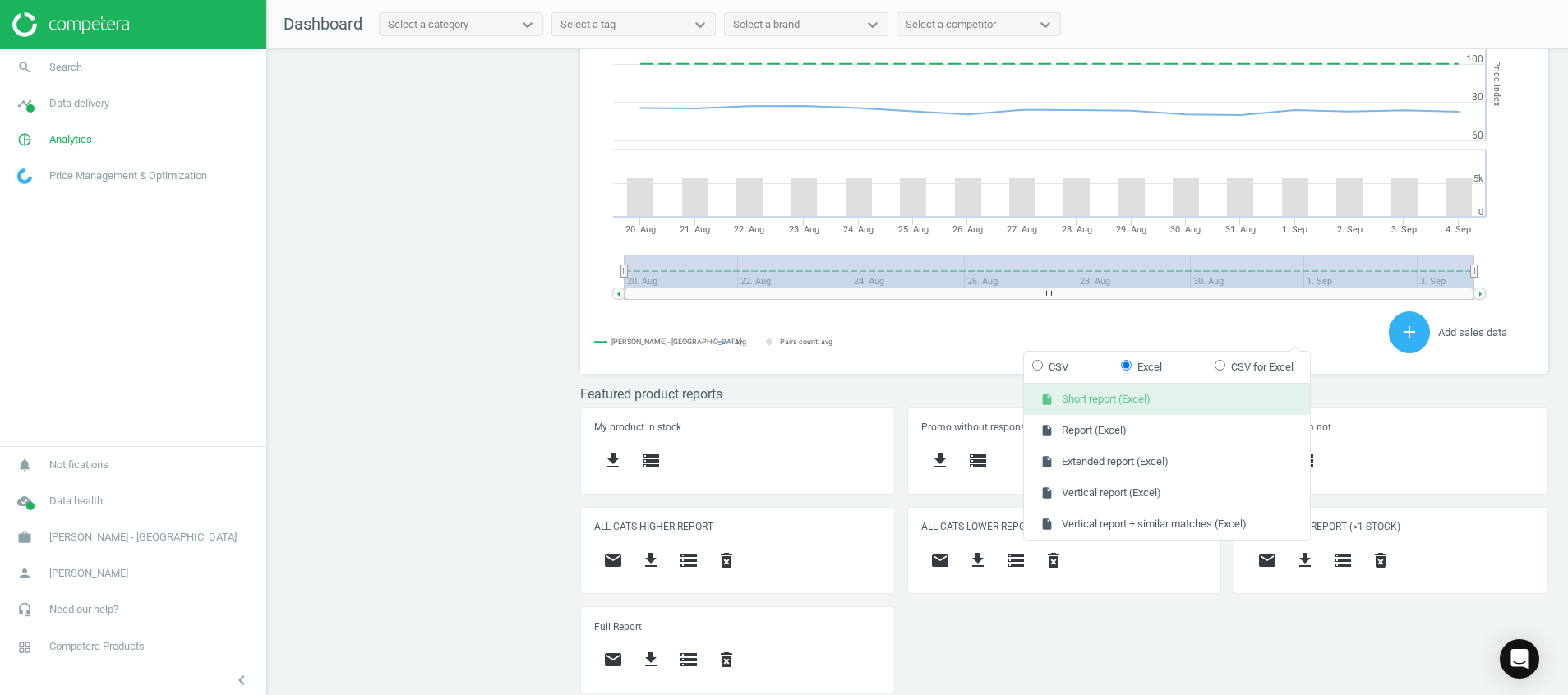
click at [1154, 392] on button "insert_drive_file Short report (Excel)" at bounding box center [1167, 399] width 286 height 31
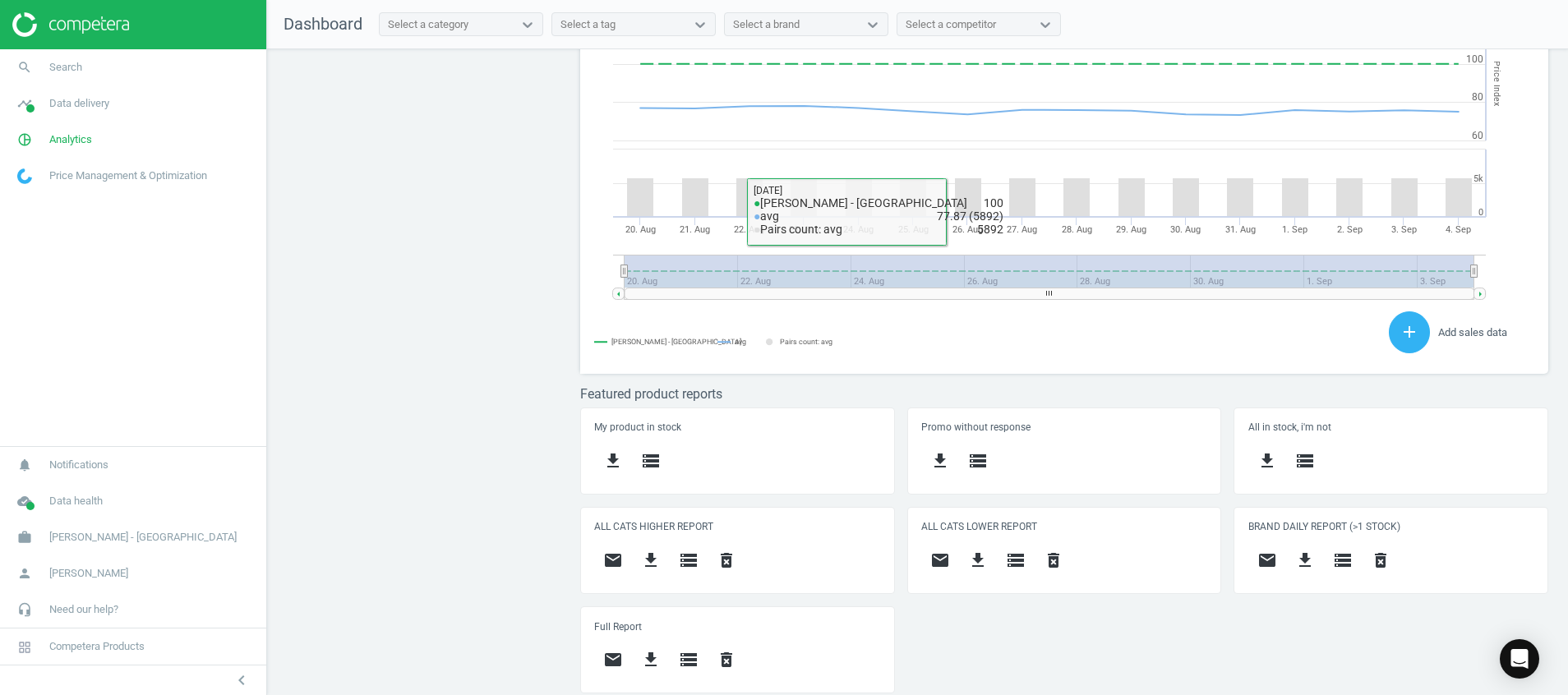
click at [427, 325] on div "Price protection ( 04.09.25 ) Prices are 100% below min competitor 20 keyboard_…" at bounding box center [918, 376] width 1301 height 654
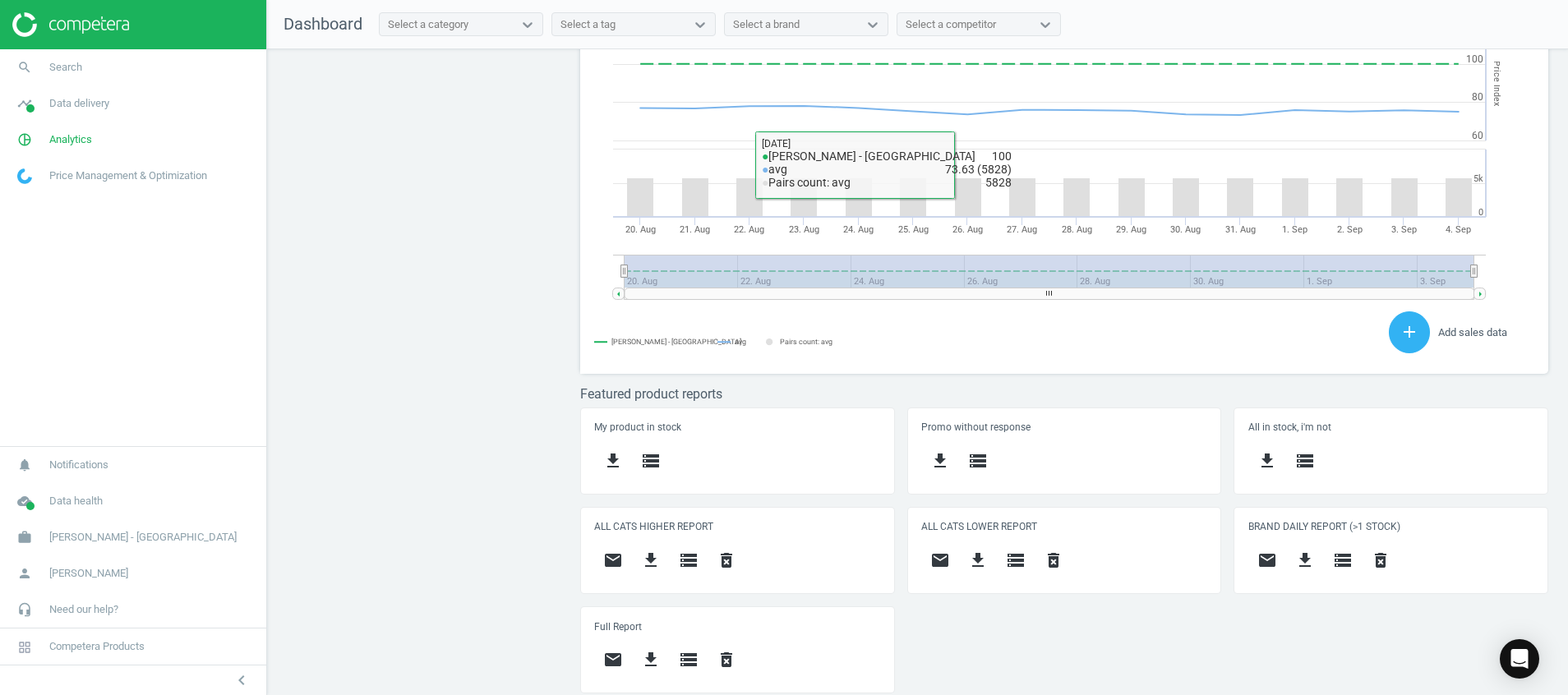
click at [512, 594] on div "Price protection ( 04.09.25 ) Prices are 100% below min competitor 20 keyboard_…" at bounding box center [918, 376] width 1301 height 654
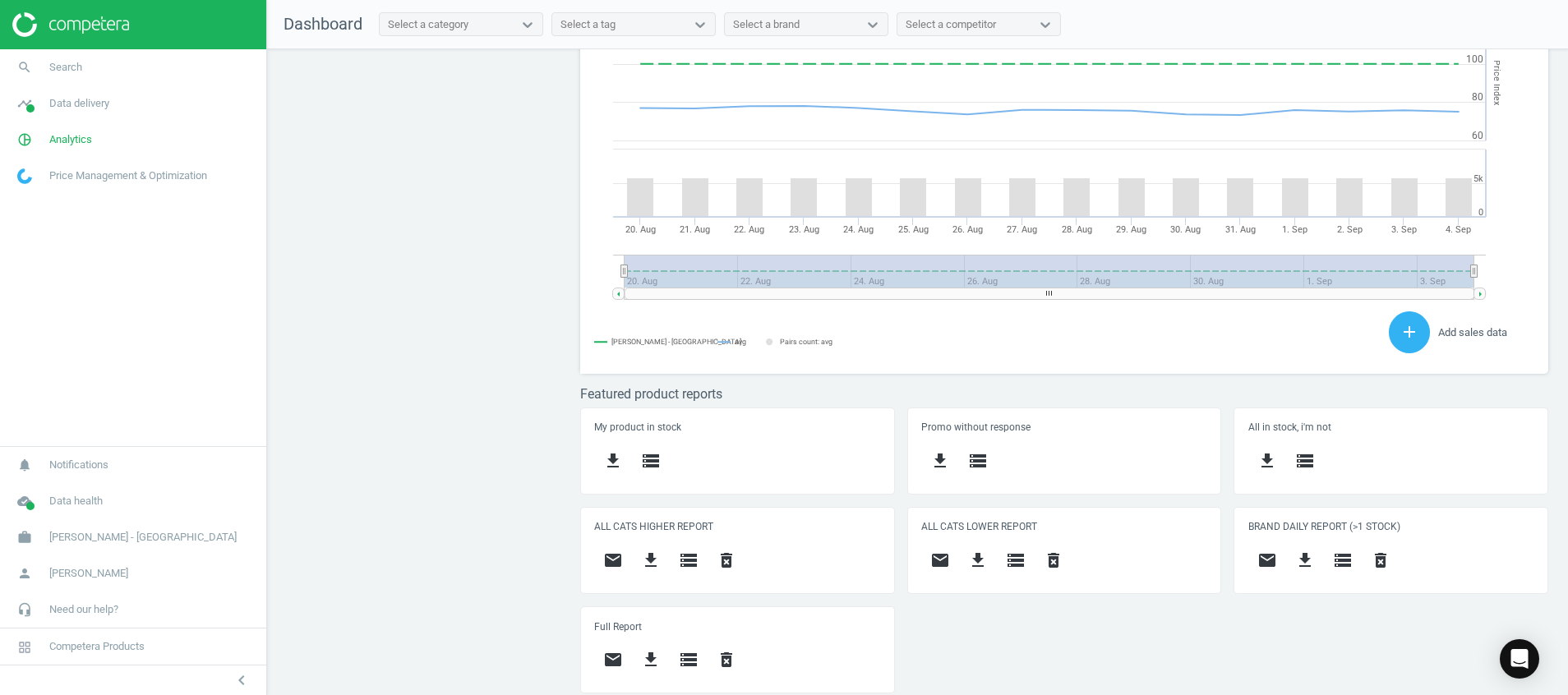
scroll to position [417, 987]
click at [20, 653] on icon at bounding box center [24, 647] width 13 height 13
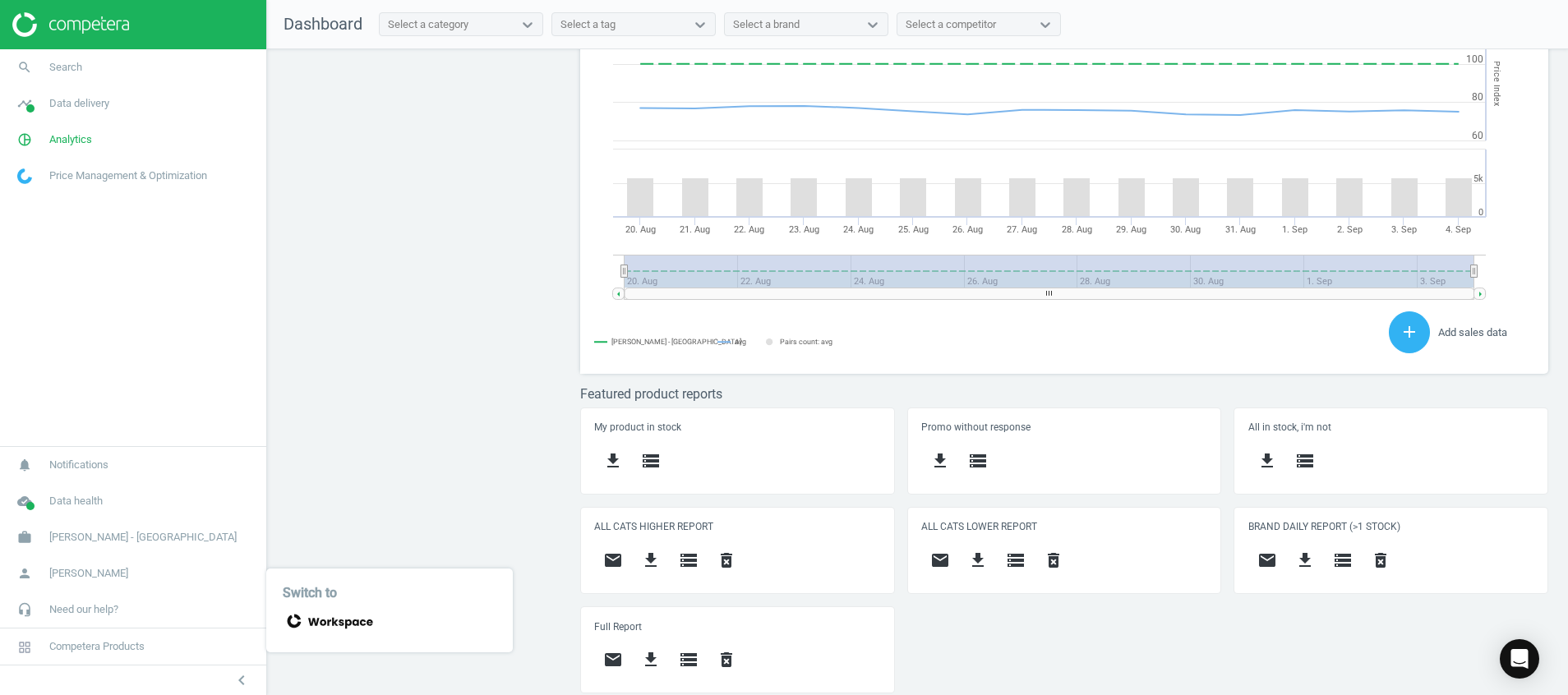
click at [403, 493] on div "Price protection ( 04.09.25 ) Prices are 100% below min competitor 20 keyboard_…" at bounding box center [918, 376] width 1301 height 654
